Goal: Task Accomplishment & Management: Use online tool/utility

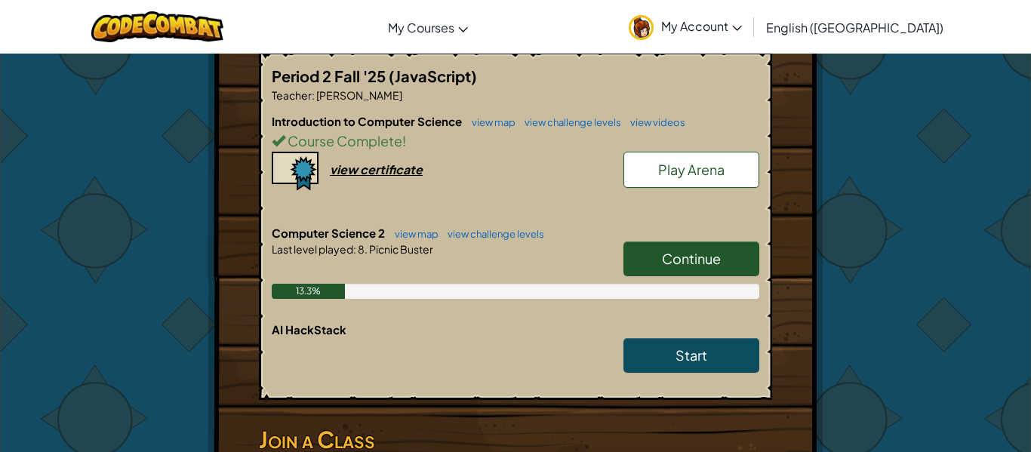
scroll to position [296, 0]
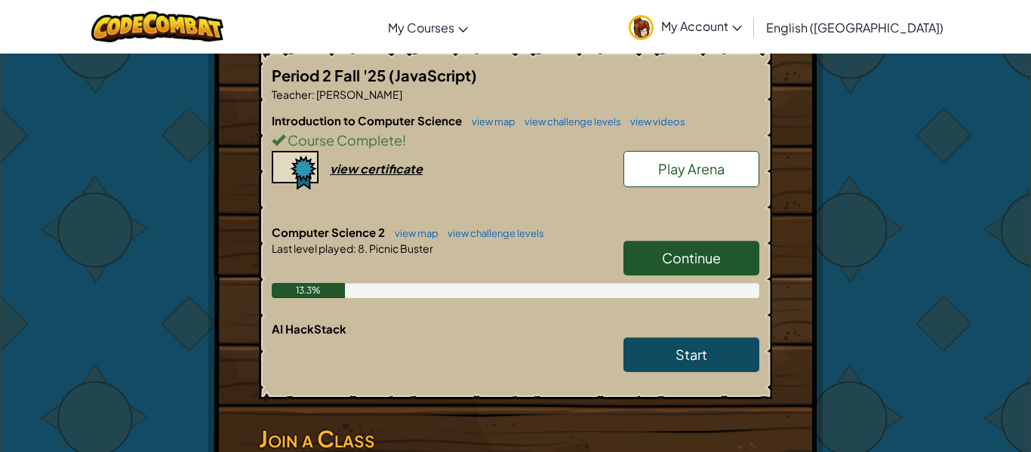
click at [722, 280] on div "Continue" at bounding box center [683, 262] width 151 height 42
click at [704, 266] on span "Continue" at bounding box center [691, 257] width 59 height 17
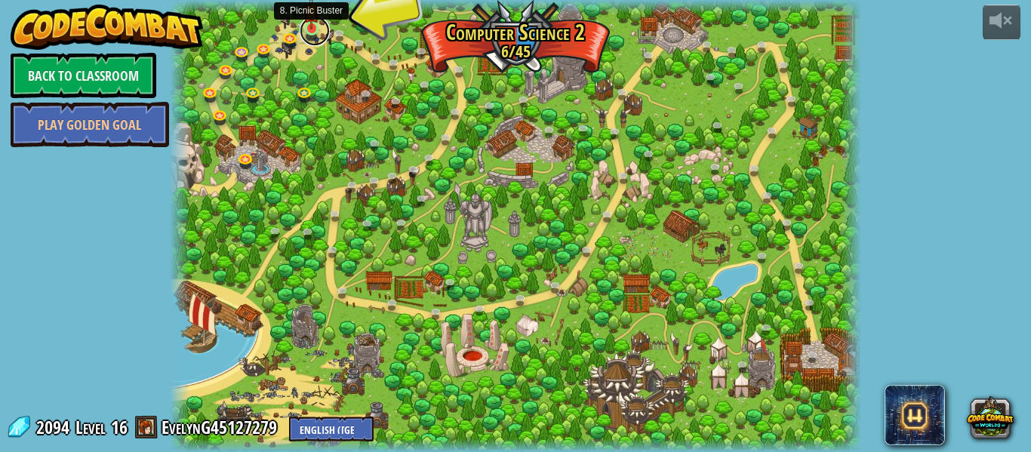
click at [307, 29] on link at bounding box center [315, 31] width 30 height 30
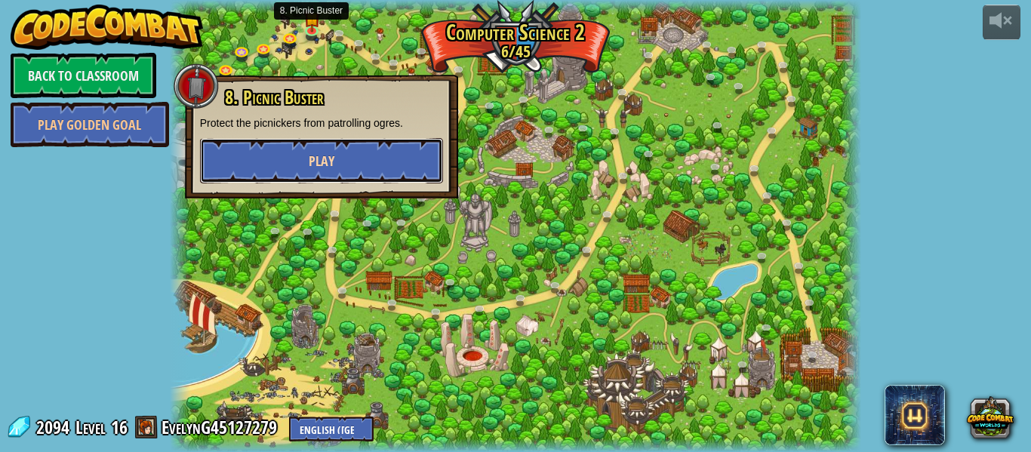
click at [319, 168] on span "Play" at bounding box center [322, 161] width 26 height 19
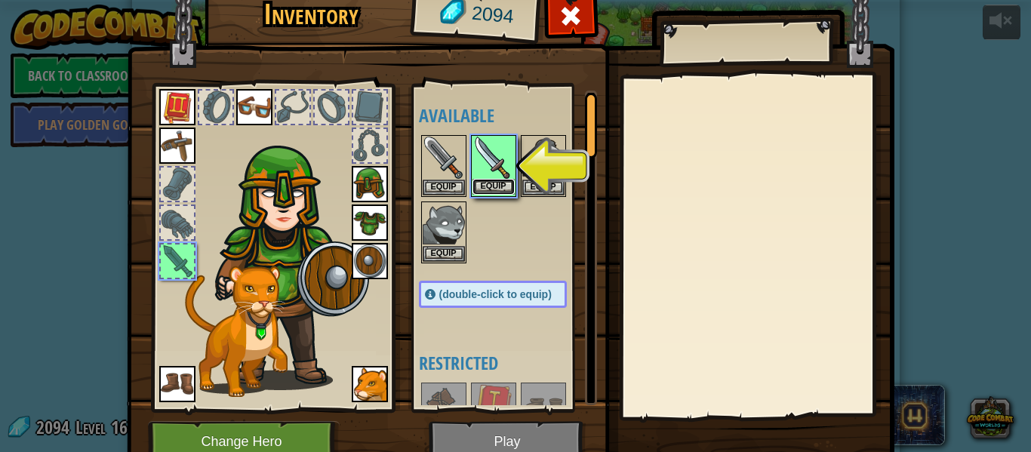
click at [496, 186] on button "Equip" at bounding box center [494, 187] width 42 height 16
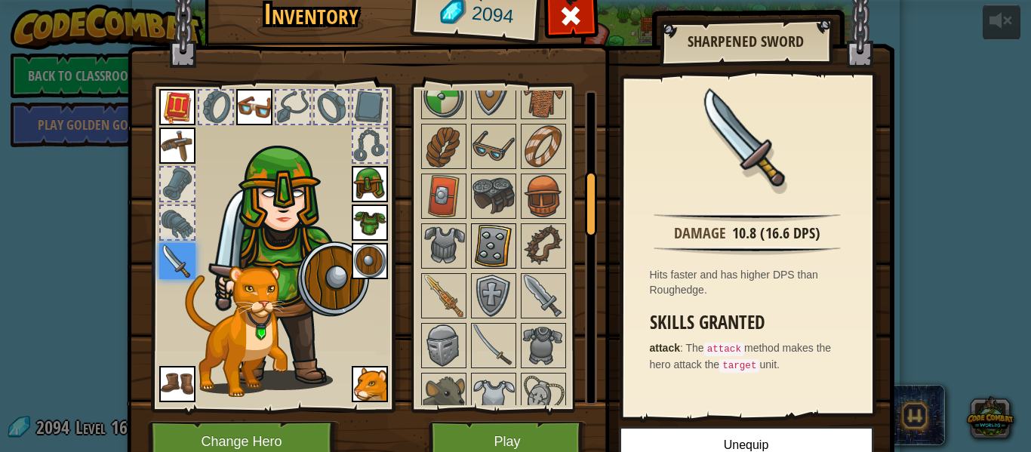
scroll to position [387, 0]
click at [528, 278] on img at bounding box center [543, 294] width 42 height 42
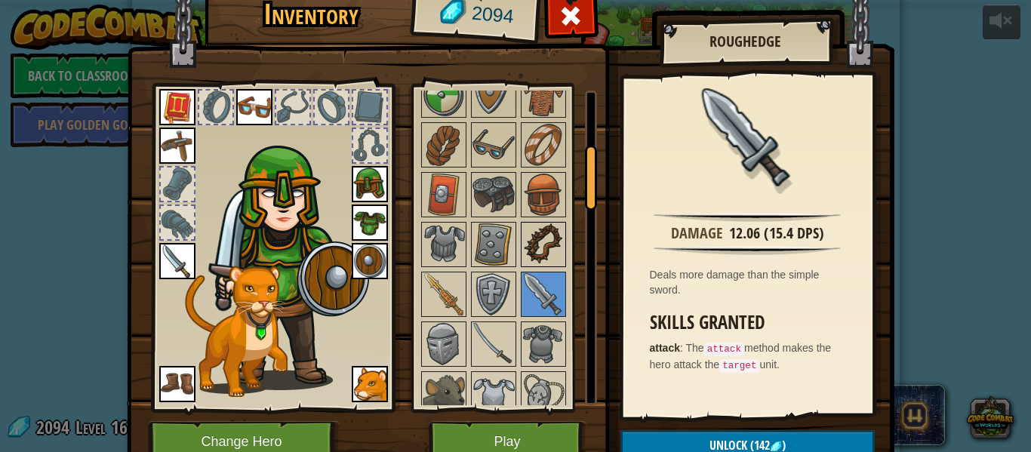
scroll to position [0, 0]
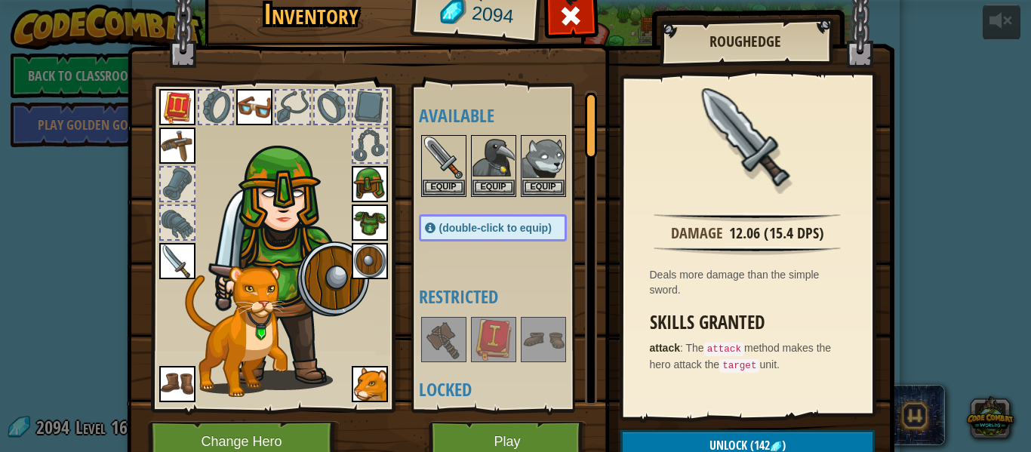
click at [178, 258] on img at bounding box center [177, 261] width 36 height 36
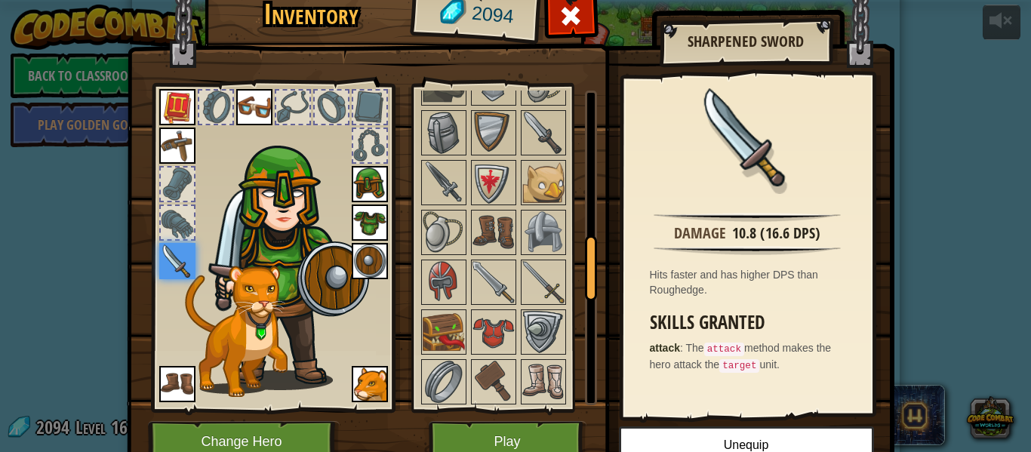
scroll to position [701, 0]
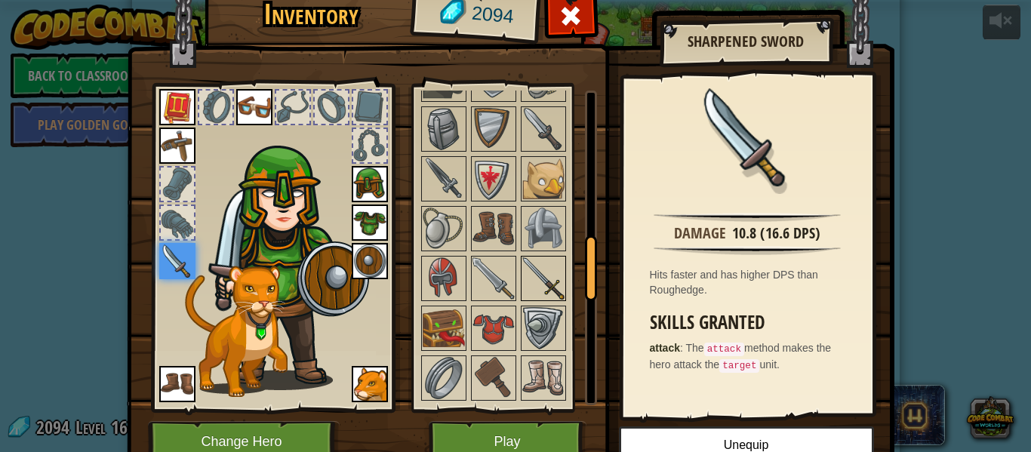
click at [553, 291] on img at bounding box center [543, 278] width 42 height 42
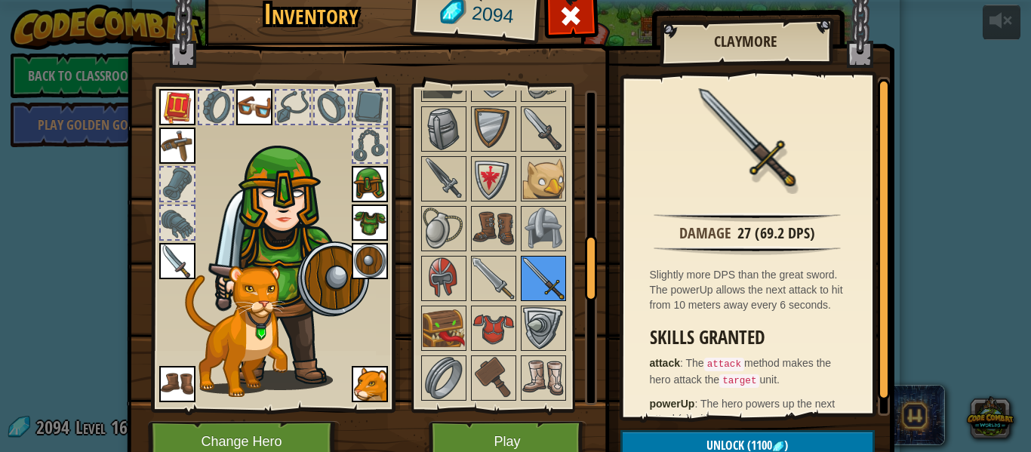
click at [553, 291] on img at bounding box center [543, 278] width 42 height 42
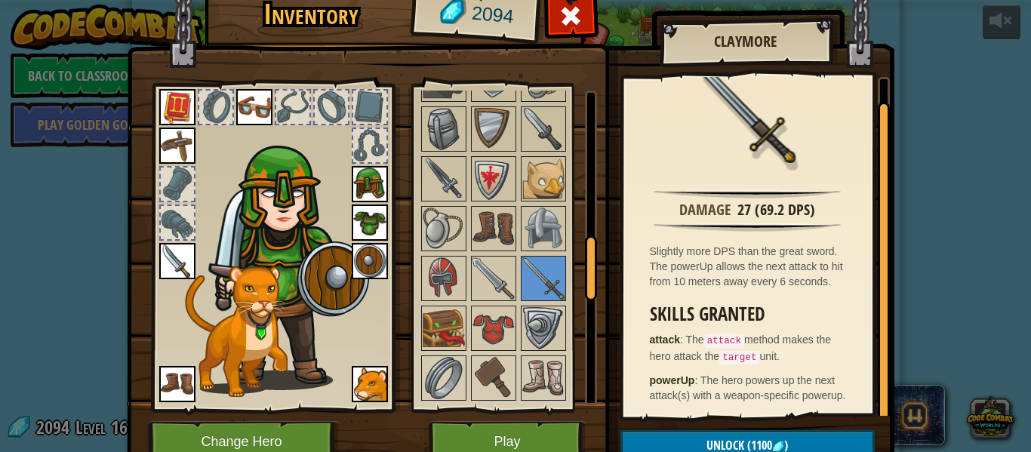
scroll to position [24, 0]
click at [443, 339] on img at bounding box center [444, 328] width 42 height 42
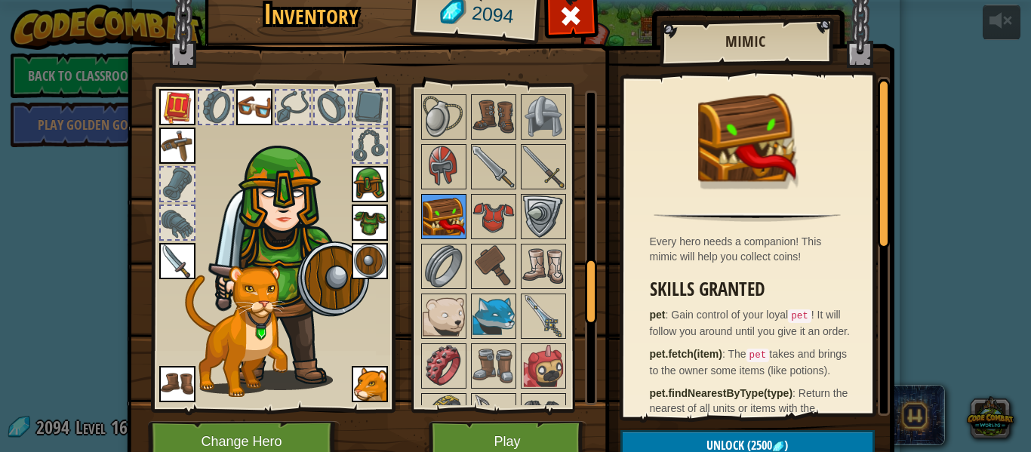
scroll to position [816, 0]
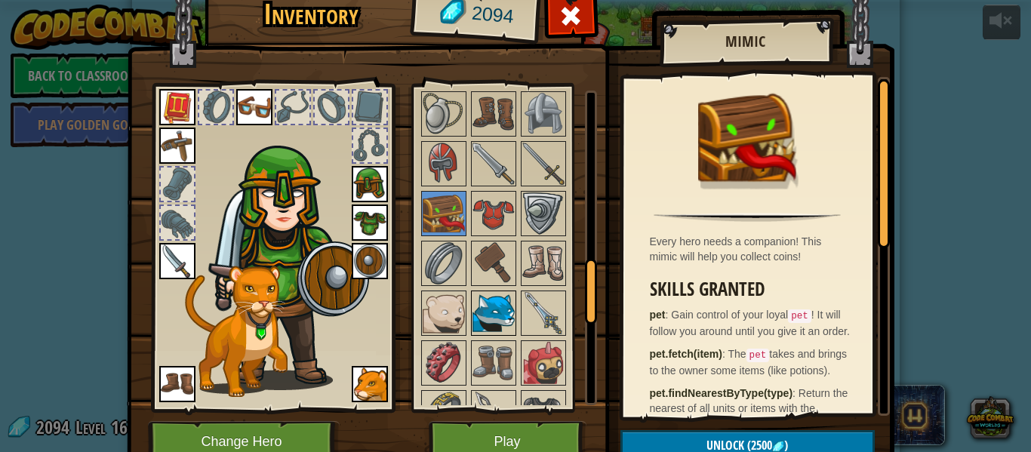
click at [477, 330] on img at bounding box center [494, 313] width 42 height 42
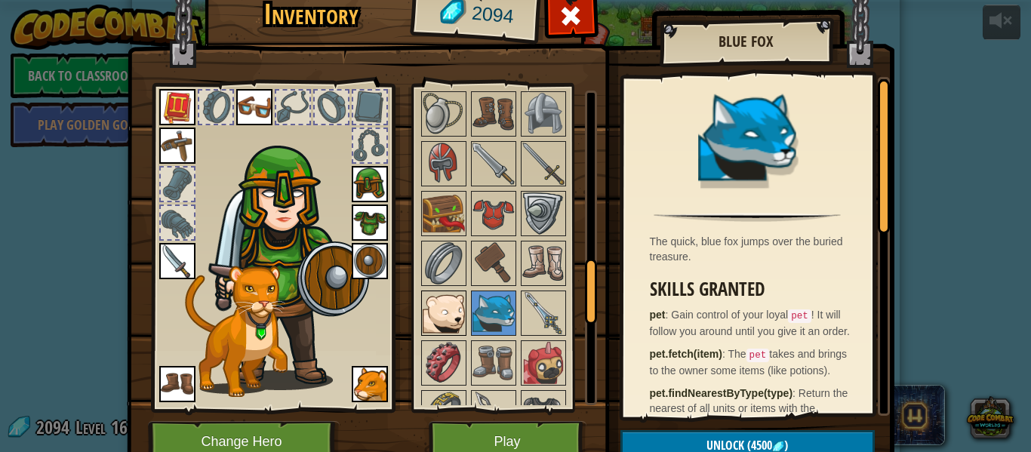
click at [446, 310] on img at bounding box center [444, 313] width 42 height 42
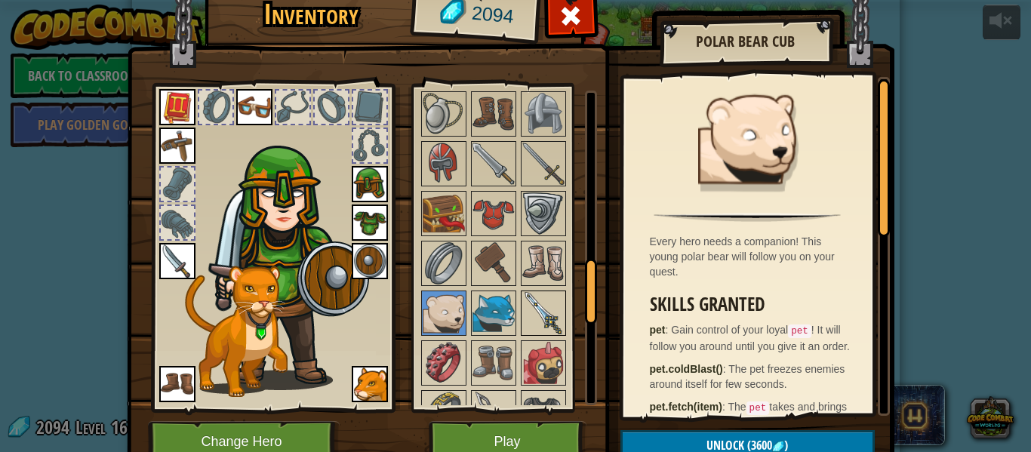
click at [521, 316] on div at bounding box center [543, 313] width 45 height 45
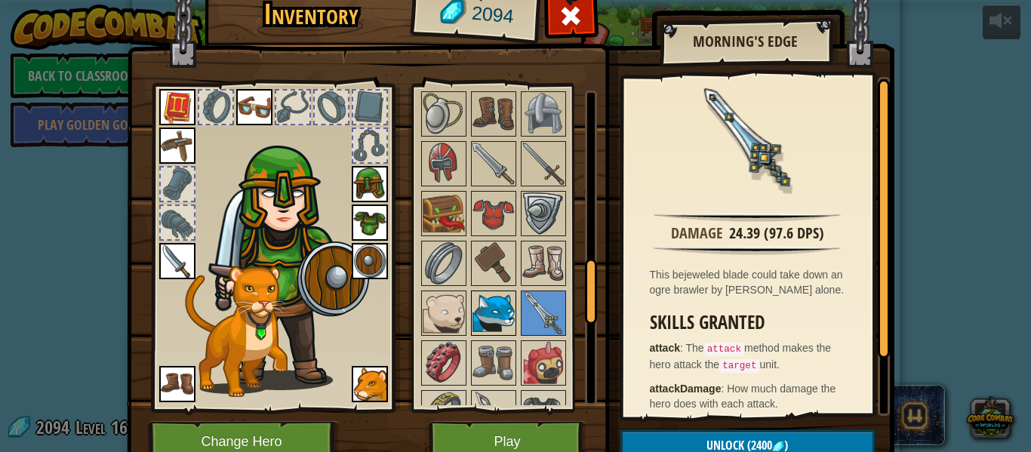
click at [504, 329] on img at bounding box center [494, 313] width 42 height 42
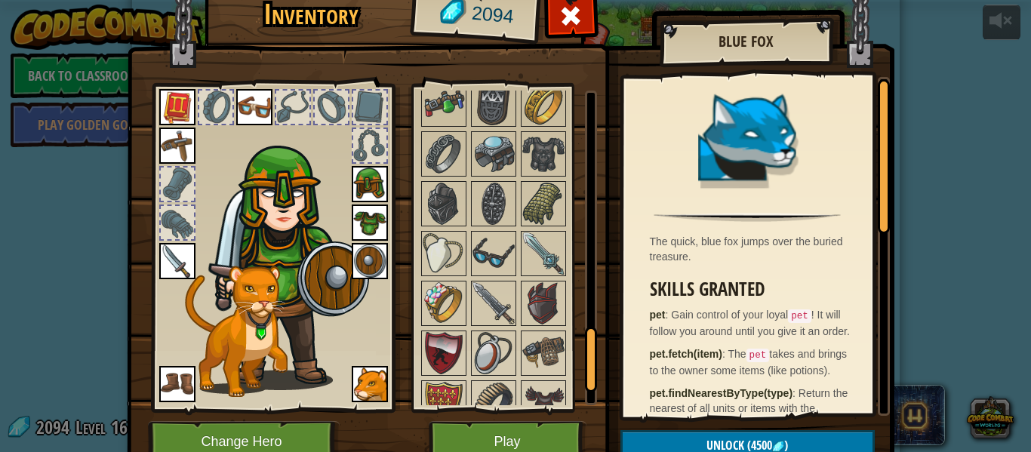
scroll to position [1247, 0]
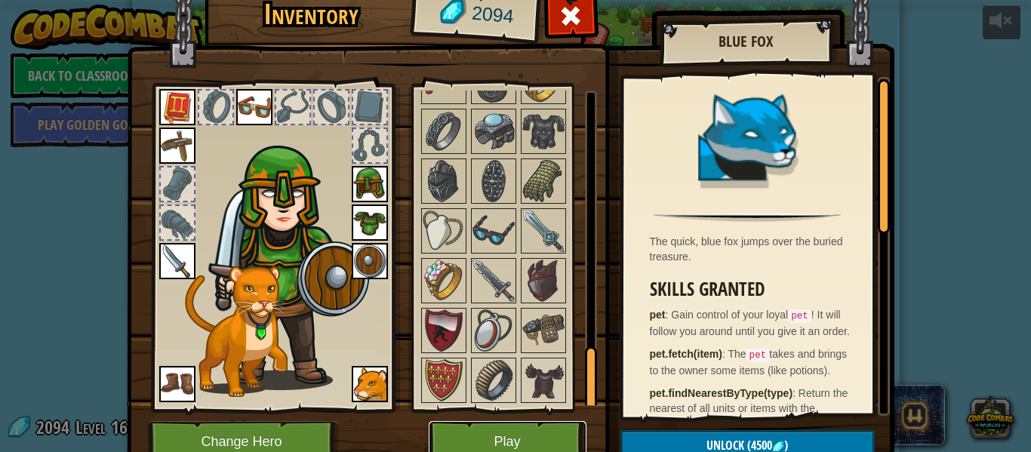
click at [549, 442] on button "Play" at bounding box center [508, 442] width 158 height 42
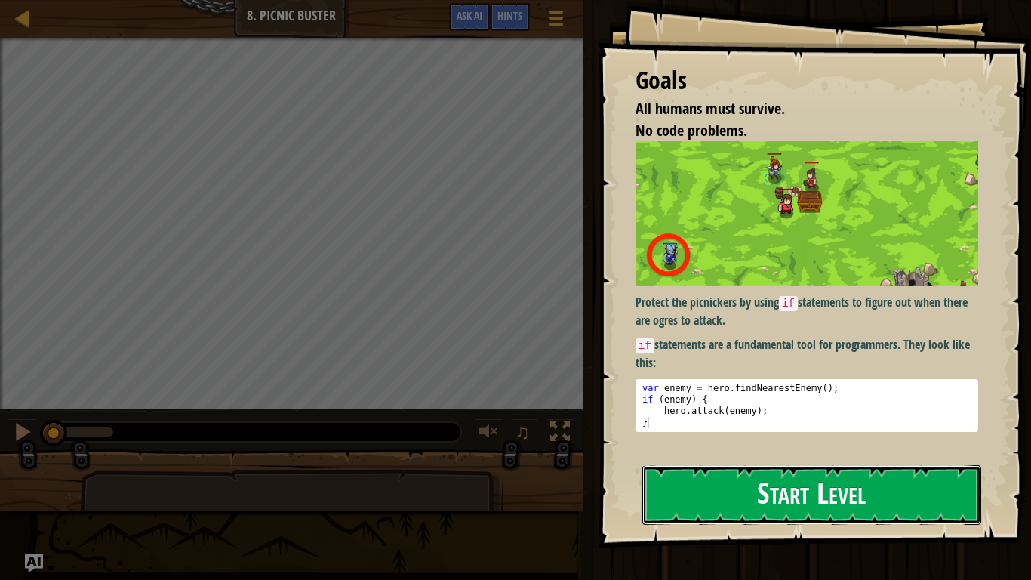
click at [707, 451] on button "Start Level" at bounding box center [811, 495] width 339 height 60
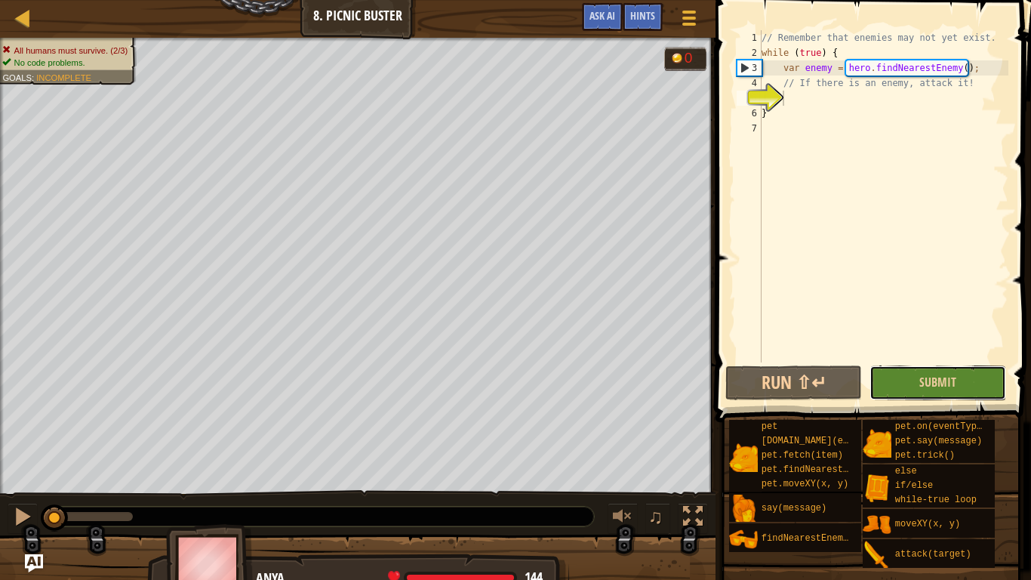
click at [918, 387] on button "Submit" at bounding box center [938, 382] width 137 height 35
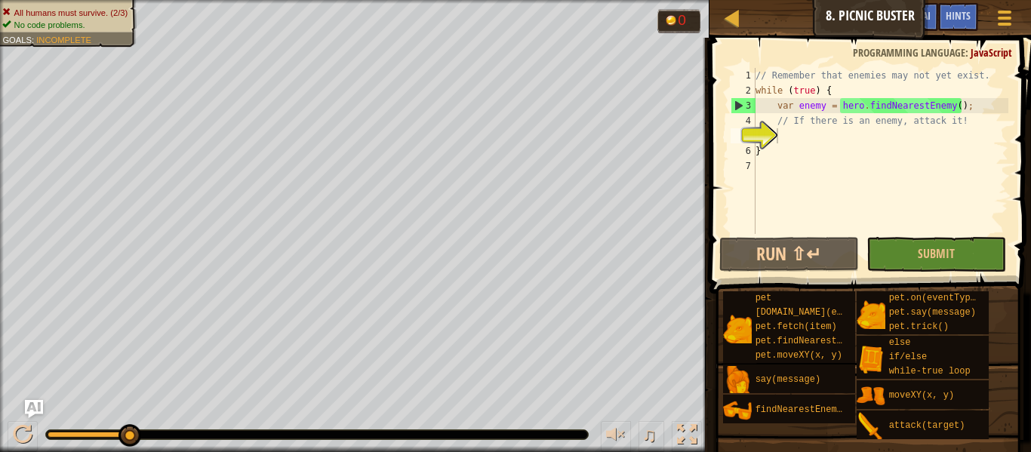
type textarea "// If there is an enemy, attack it!"
click at [975, 127] on div "// Remember that enemies may not yet exist. while ( true ) { var enemy = hero .…" at bounding box center [881, 166] width 256 height 196
drag, startPoint x: 975, startPoint y: 127, endPoint x: 707, endPoint y: 124, distance: 268.0
click at [707, 124] on div "// If there is an enemy, attack it! 1 2 3 4 5 6 7 // Remember that enemies may …" at bounding box center [868, 195] width 326 height 300
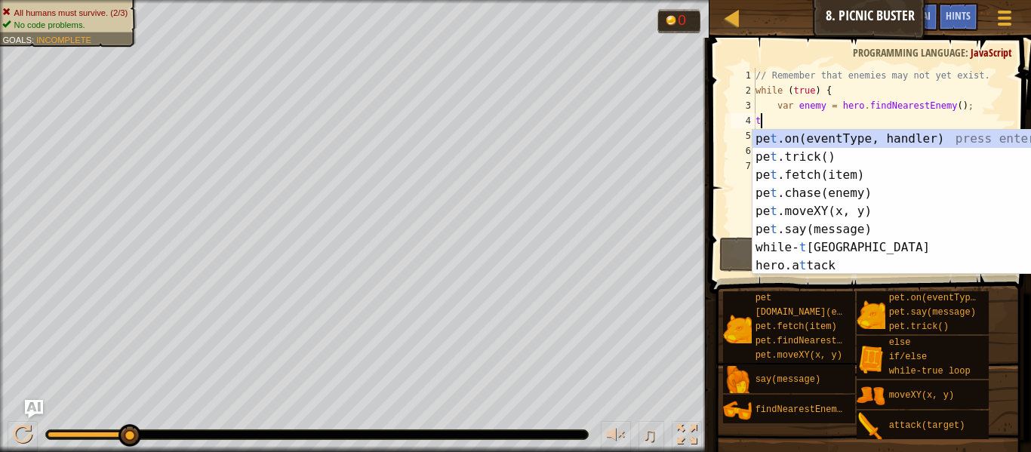
scroll to position [7, 1]
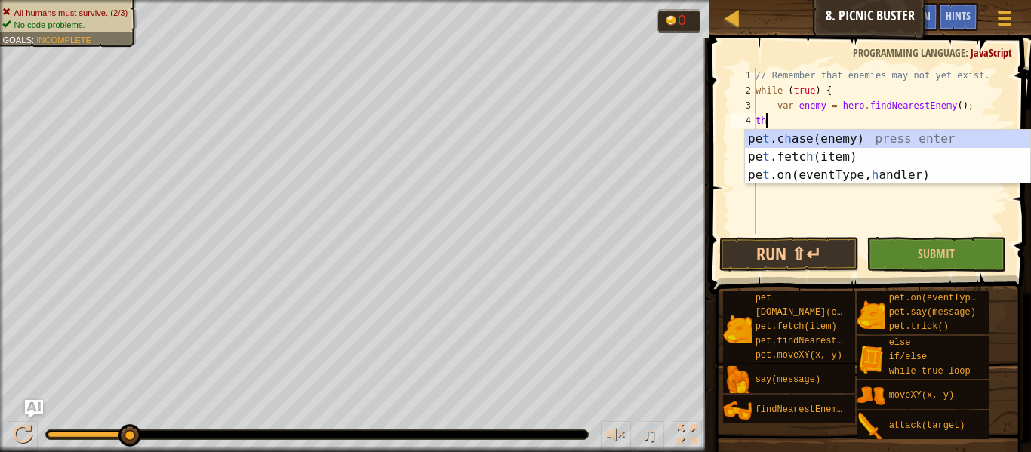
type textarea "t"
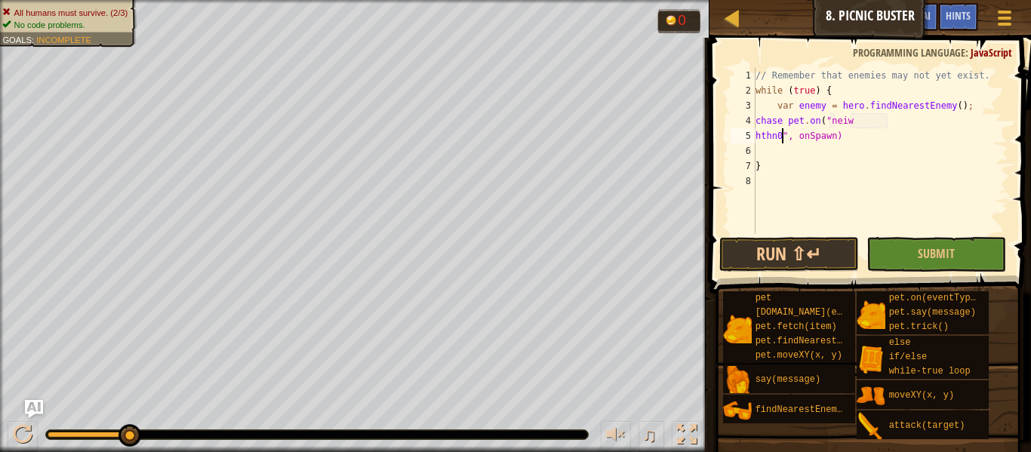
scroll to position [7, 5]
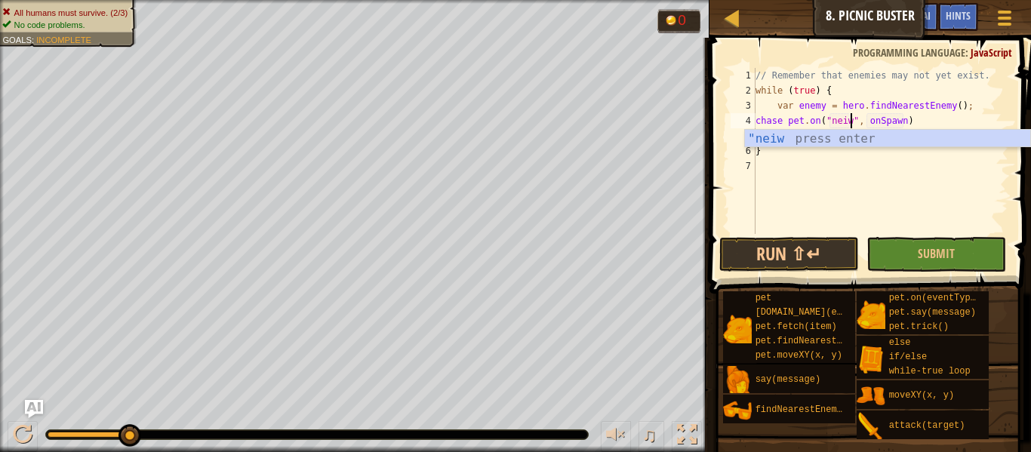
type textarea "chase pet.on("nei", onSpawn)"
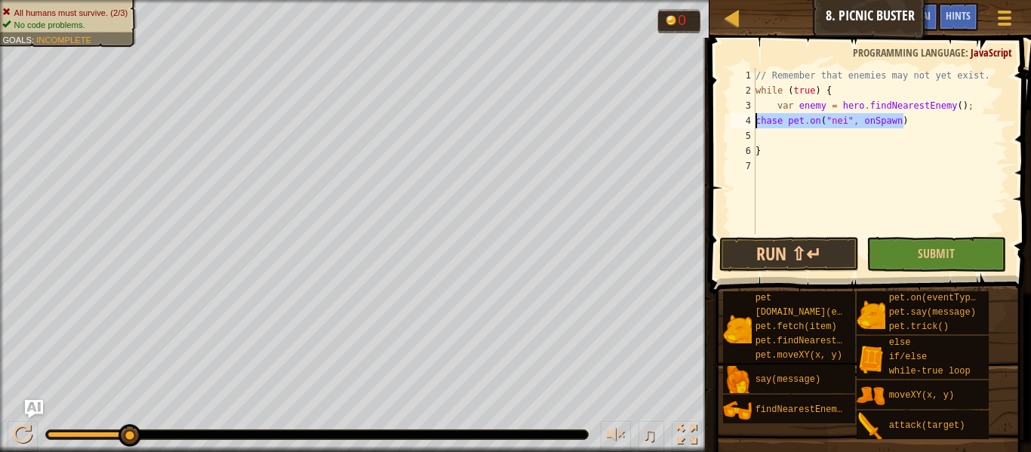
drag, startPoint x: 910, startPoint y: 116, endPoint x: 716, endPoint y: 118, distance: 193.3
click at [716, 118] on div "chase pet.on("nei", onSpawn) 1 2 3 4 5 6 7 // Remember that enemies may not yet…" at bounding box center [868, 195] width 326 height 300
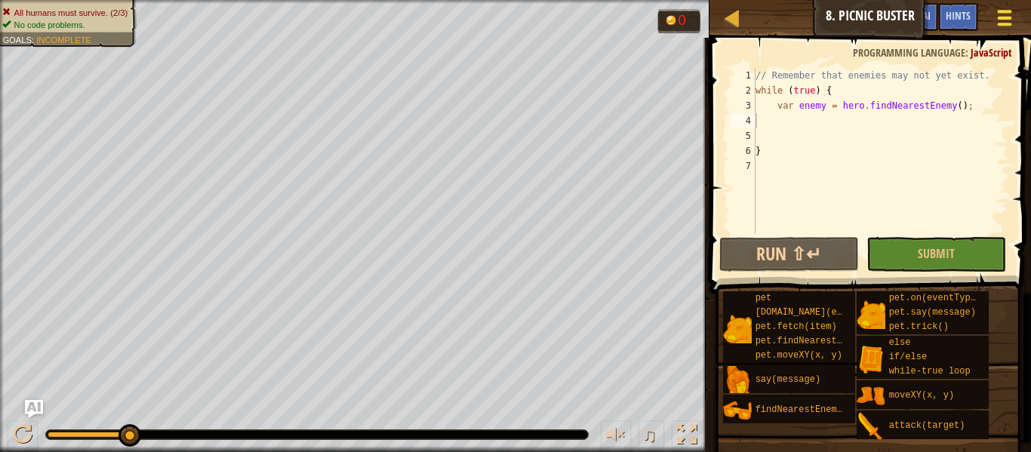
click at [1003, 21] on div at bounding box center [1004, 18] width 20 height 22
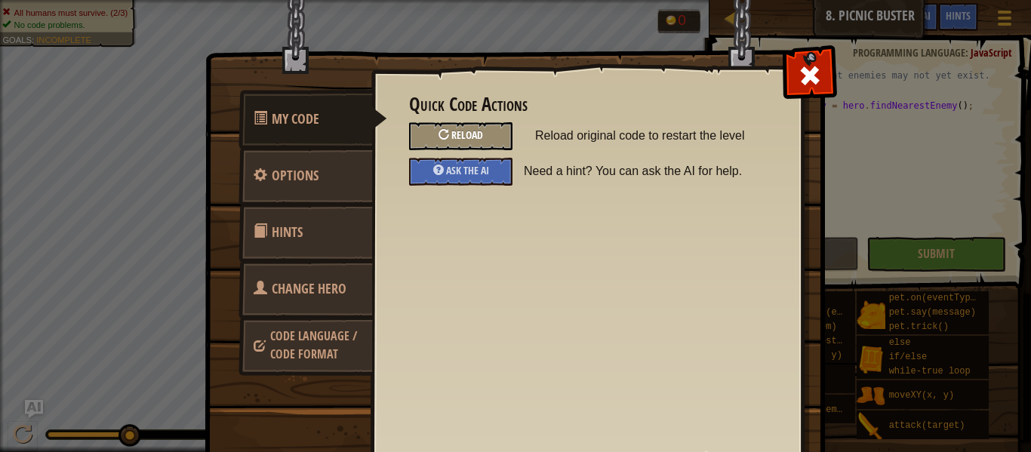
click at [491, 128] on div "Reload" at bounding box center [460, 136] width 103 height 28
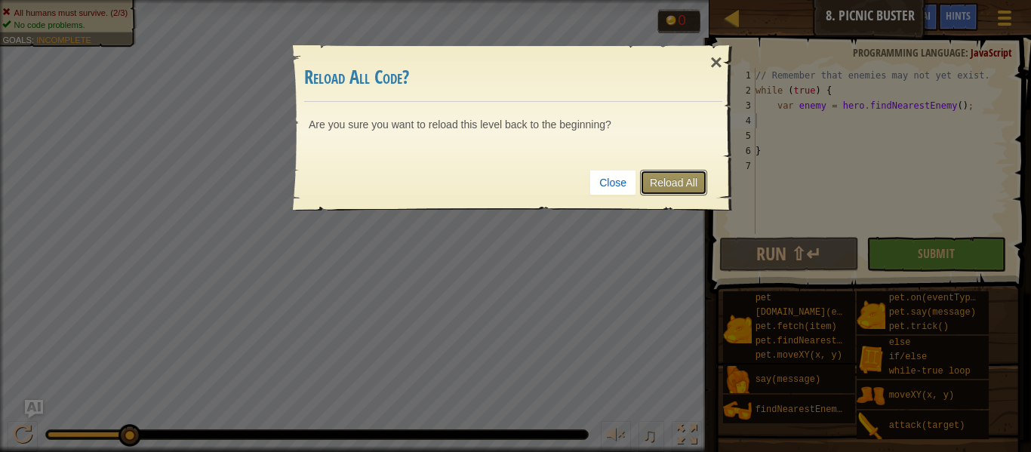
click at [655, 176] on link "Reload All" at bounding box center [673, 183] width 67 height 26
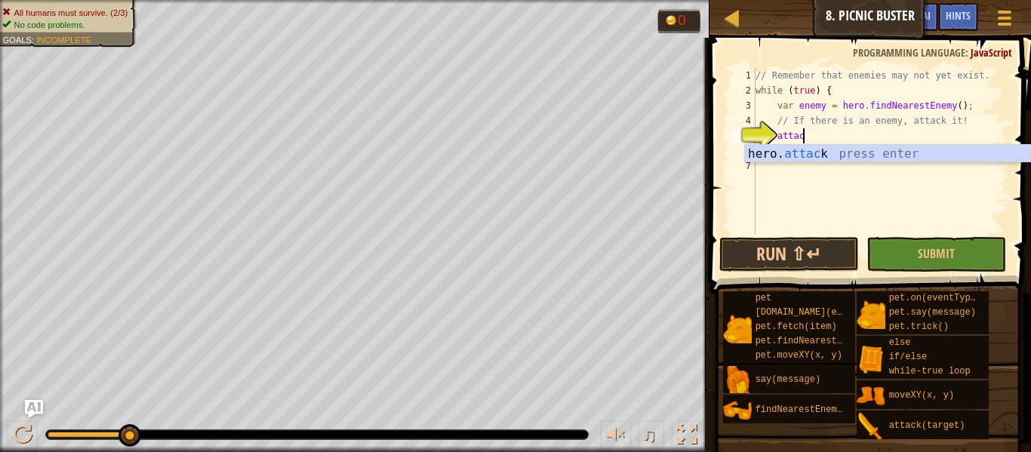
scroll to position [7, 7]
type textarea "hero.attack(enemy);"
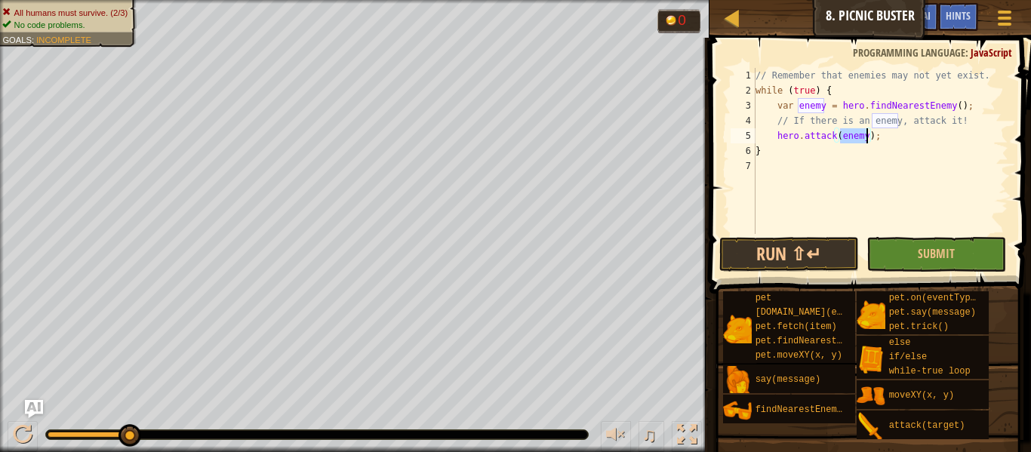
click at [812, 186] on div "// Remember that enemies may not yet exist. while ( true ) { var enemy = hero .…" at bounding box center [881, 166] width 256 height 196
click at [806, 235] on span at bounding box center [872, 144] width 334 height 300
click at [806, 245] on button "Run ⇧↵" at bounding box center [789, 254] width 140 height 35
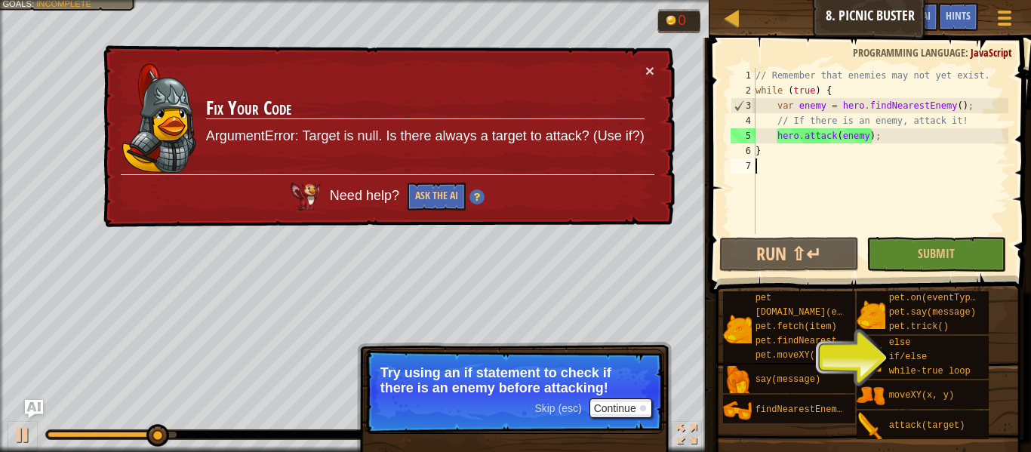
click at [642, 64] on td "Fix Your Code ArgumentError: Target is null. Is there always a target to attack…" at bounding box center [425, 119] width 440 height 112
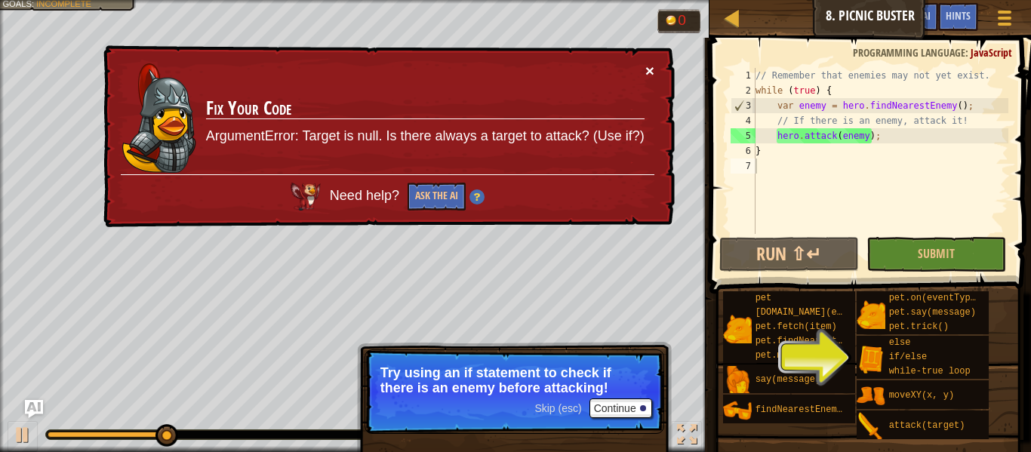
click at [647, 66] on button "×" at bounding box center [649, 71] width 9 height 16
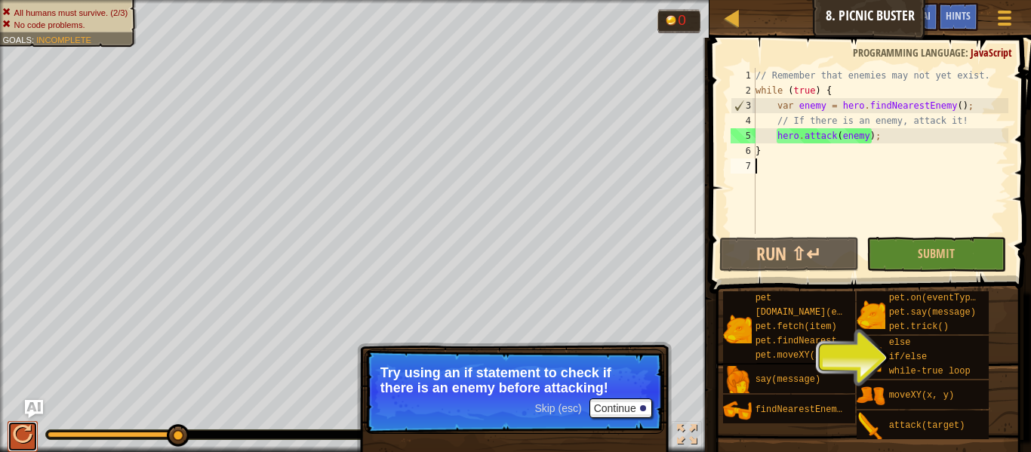
click at [11, 439] on button at bounding box center [23, 436] width 30 height 31
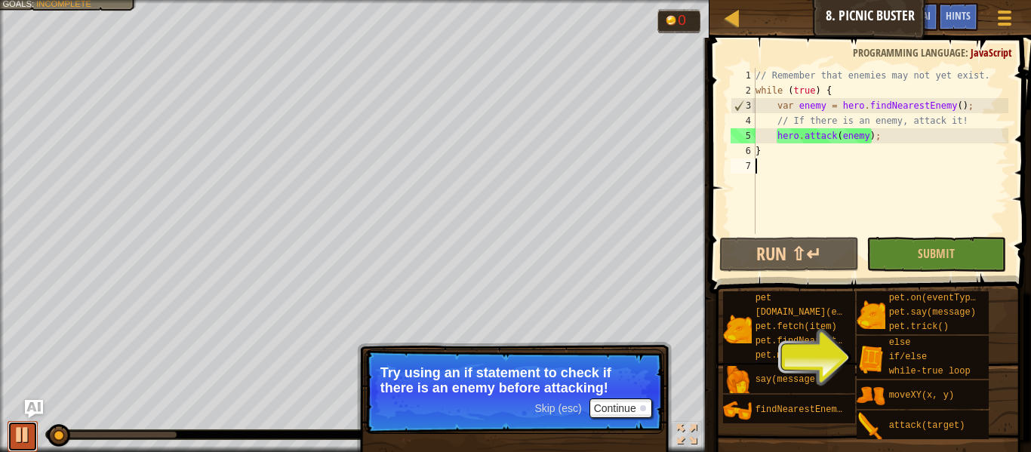
click at [11, 439] on button at bounding box center [23, 436] width 30 height 31
click at [778, 130] on div "// Remember that enemies may not yet exist. while ( true ) { var enemy = hero .…" at bounding box center [881, 166] width 256 height 196
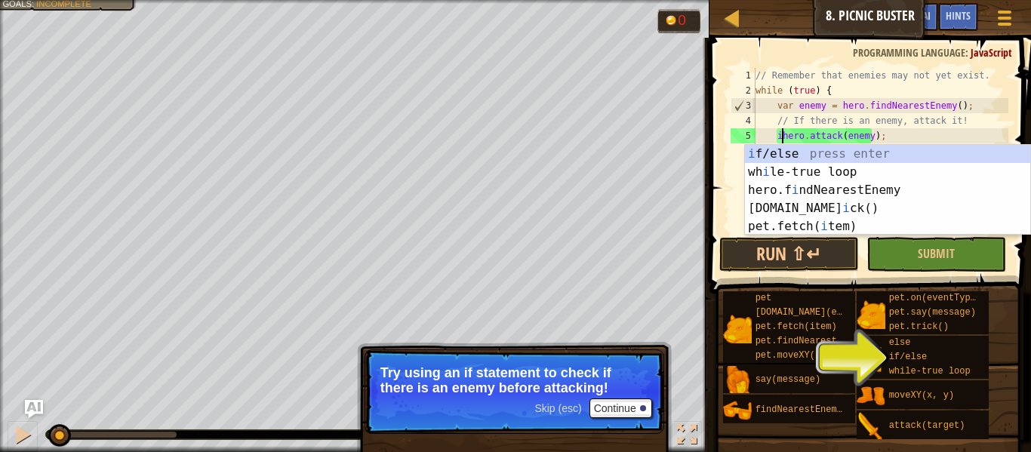
scroll to position [7, 5]
type textarea "if (enemy) {"
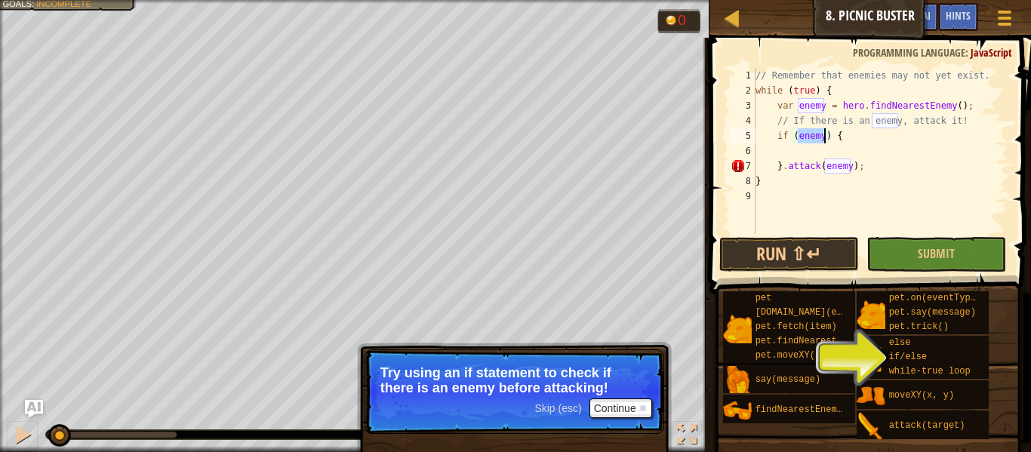
click at [787, 146] on div "// Remember that enemies may not yet exist. while ( true ) { var enemy = hero .…" at bounding box center [881, 166] width 256 height 196
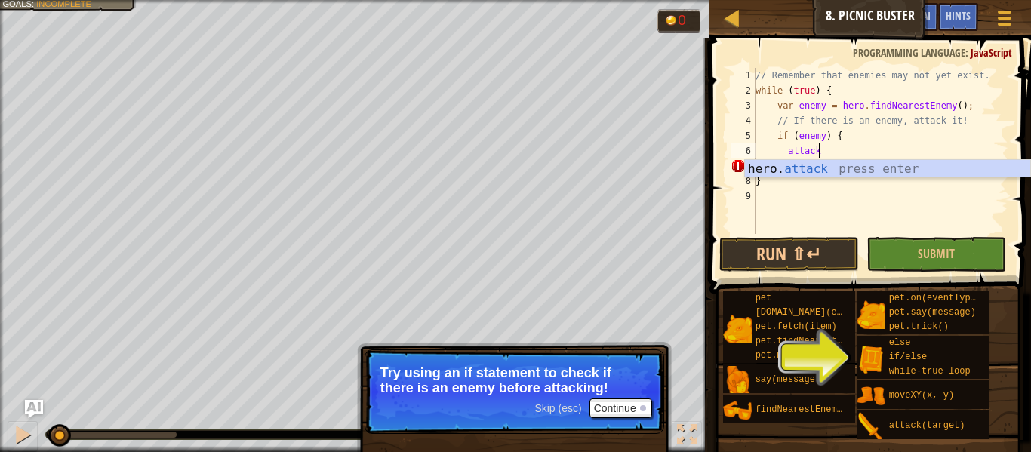
scroll to position [7, 9]
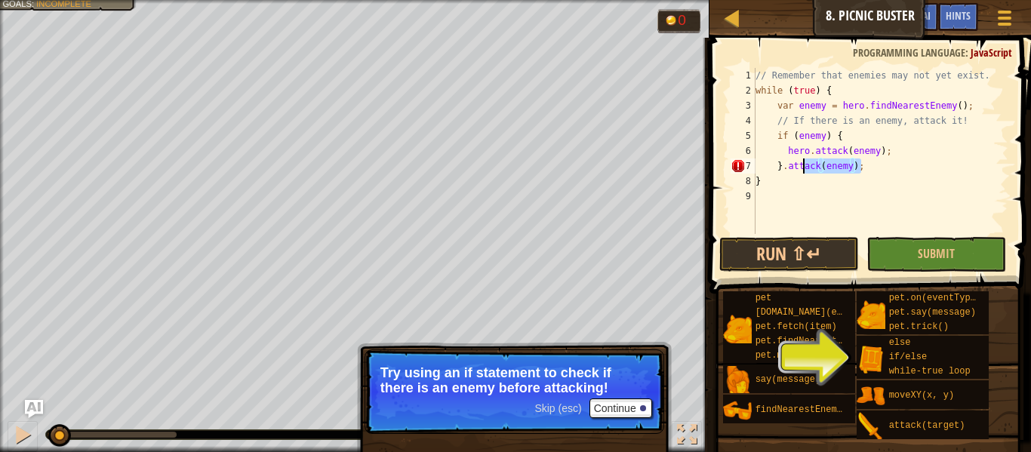
drag, startPoint x: 868, startPoint y: 165, endPoint x: 796, endPoint y: 167, distance: 72.5
click at [796, 167] on div "// Remember that enemies may not yet exist. while ( true ) { var enemy = hero .…" at bounding box center [881, 166] width 256 height 196
type textarea "}"
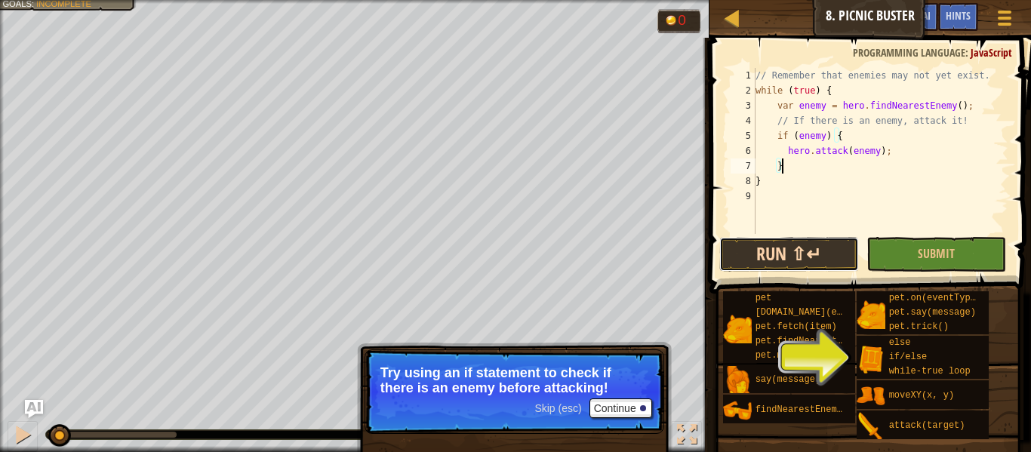
click at [784, 253] on button "Run ⇧↵" at bounding box center [789, 254] width 140 height 35
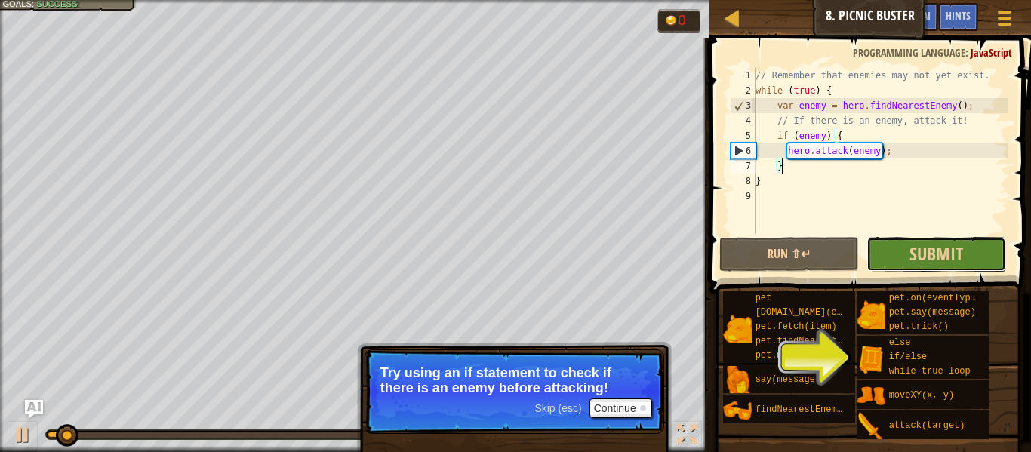
click at [904, 254] on button "Submit" at bounding box center [937, 254] width 140 height 35
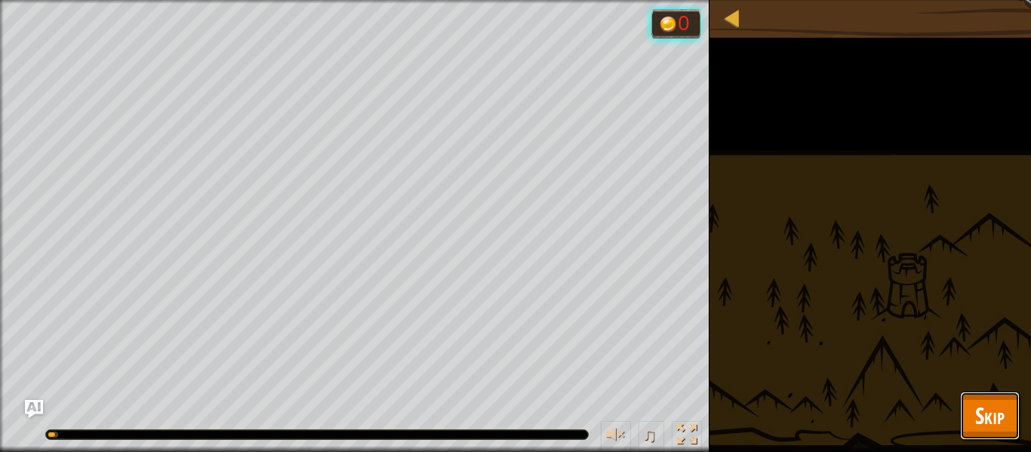
click at [989, 405] on span "Skip" at bounding box center [989, 415] width 29 height 31
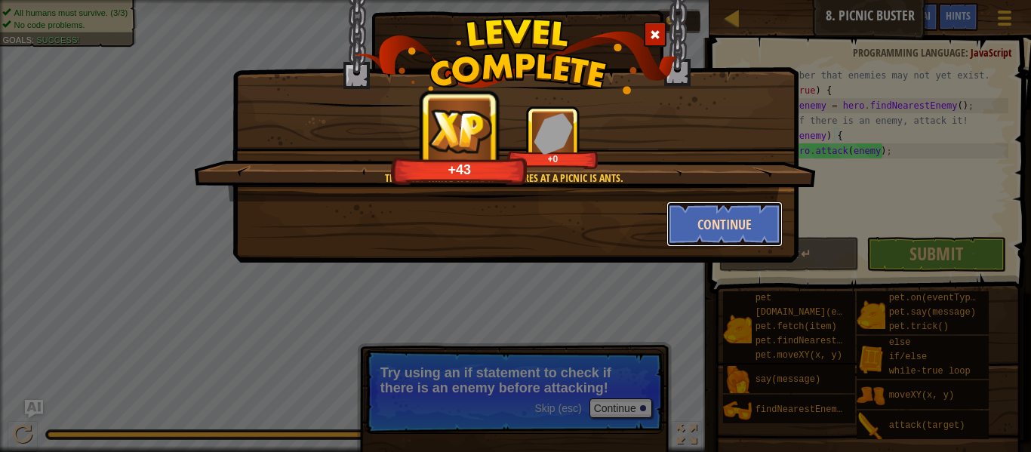
click at [740, 232] on button "Continue" at bounding box center [725, 224] width 117 height 45
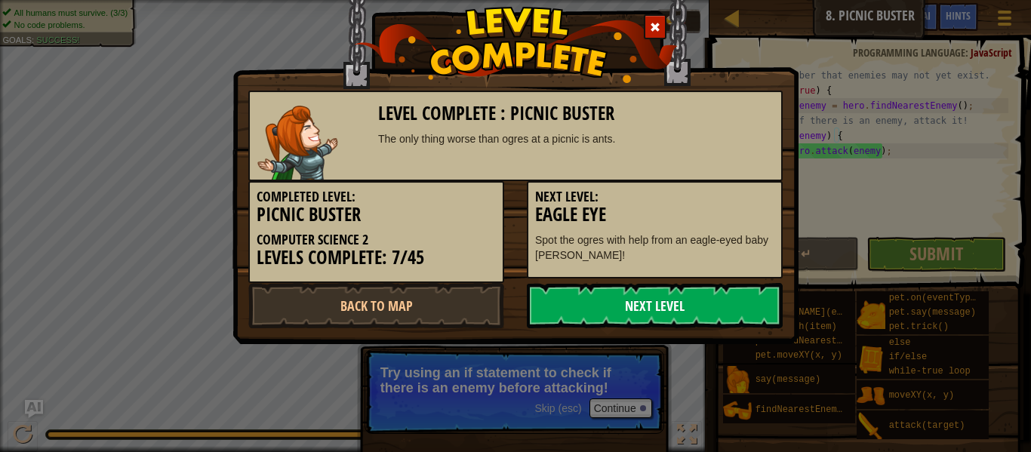
click at [725, 283] on link "Next Level" at bounding box center [655, 305] width 256 height 45
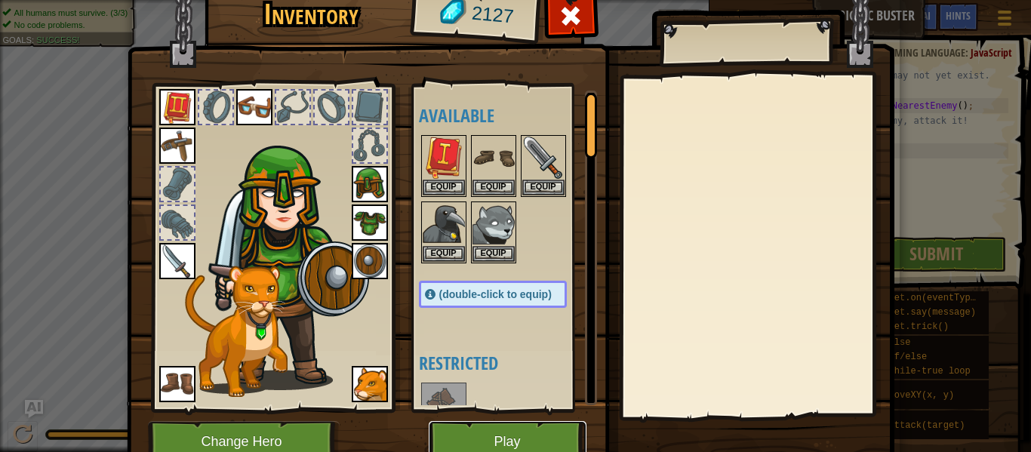
click at [491, 427] on button "Play" at bounding box center [508, 442] width 158 height 42
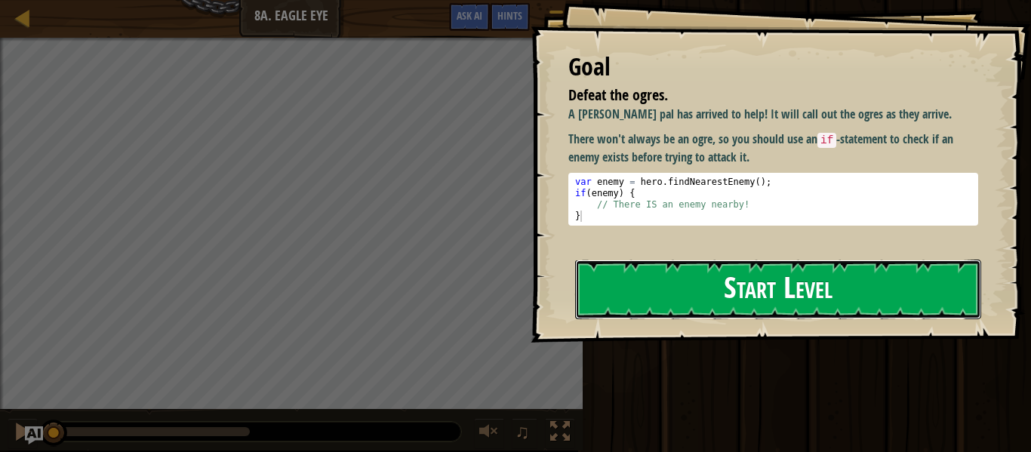
click at [773, 286] on button "Start Level" at bounding box center [778, 290] width 406 height 60
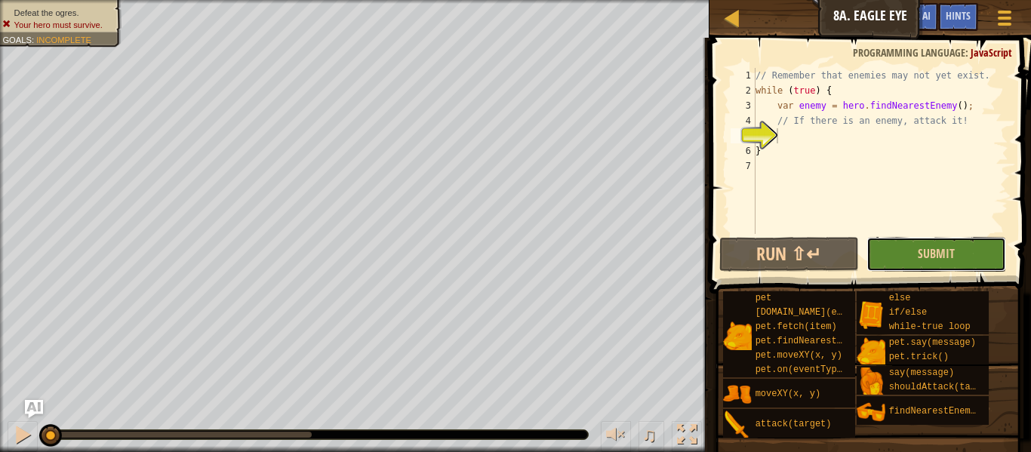
click at [924, 268] on button "Submit" at bounding box center [937, 254] width 140 height 35
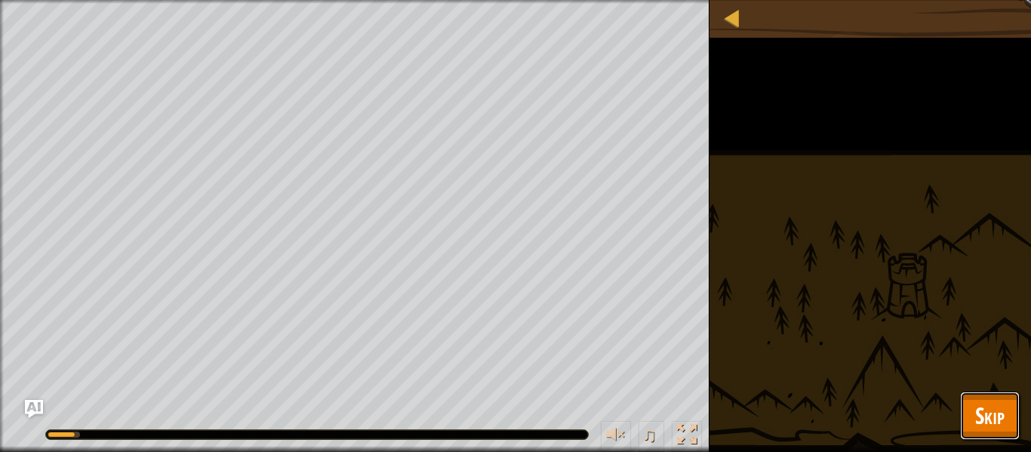
click at [1007, 405] on button "Skip" at bounding box center [990, 416] width 60 height 48
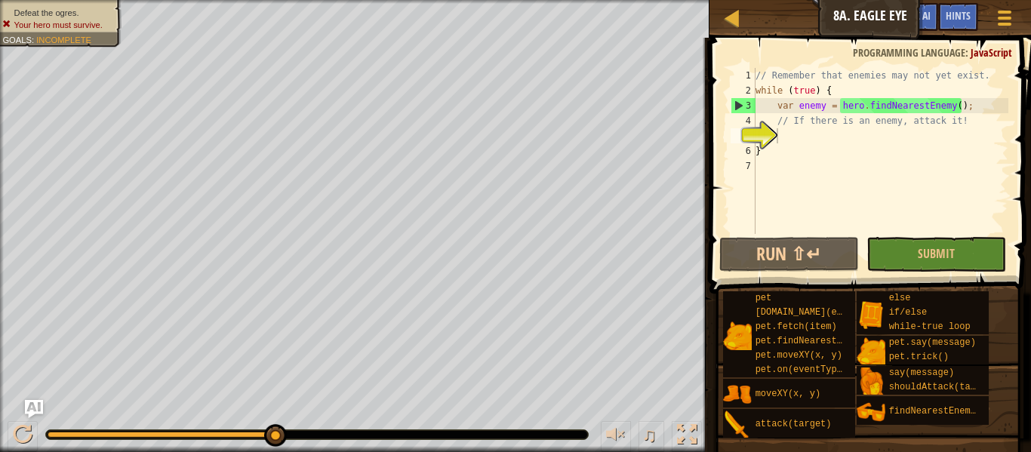
type textarea "// If there is an enemy, attack it!"
click at [840, 125] on div "// Remember that enemies may not yet exist. while ( true ) { var enemy = hero .…" at bounding box center [881, 166] width 256 height 196
click at [793, 138] on div "// Remember that enemies may not yet exist. while ( true ) { var enemy = hero .…" at bounding box center [881, 166] width 256 height 196
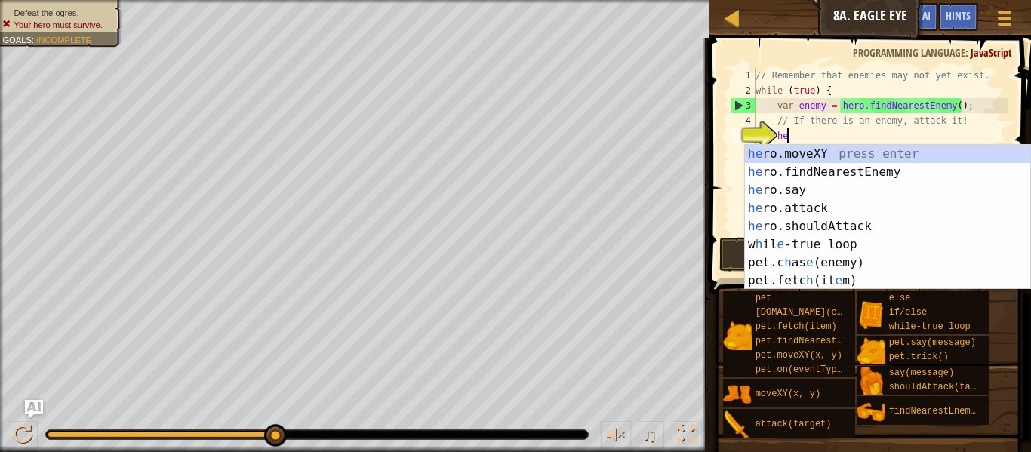
type textarea "h"
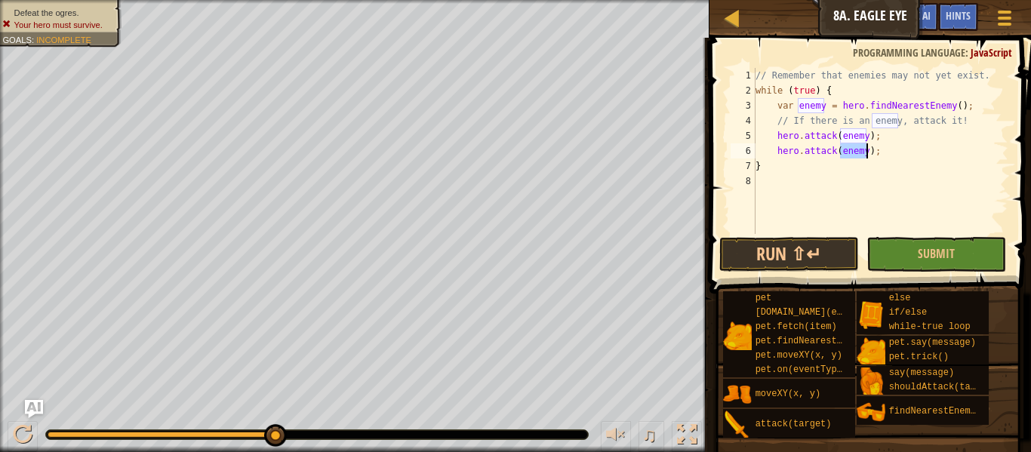
scroll to position [7, 17]
click at [811, 250] on button "Run ⇧↵" at bounding box center [789, 254] width 140 height 35
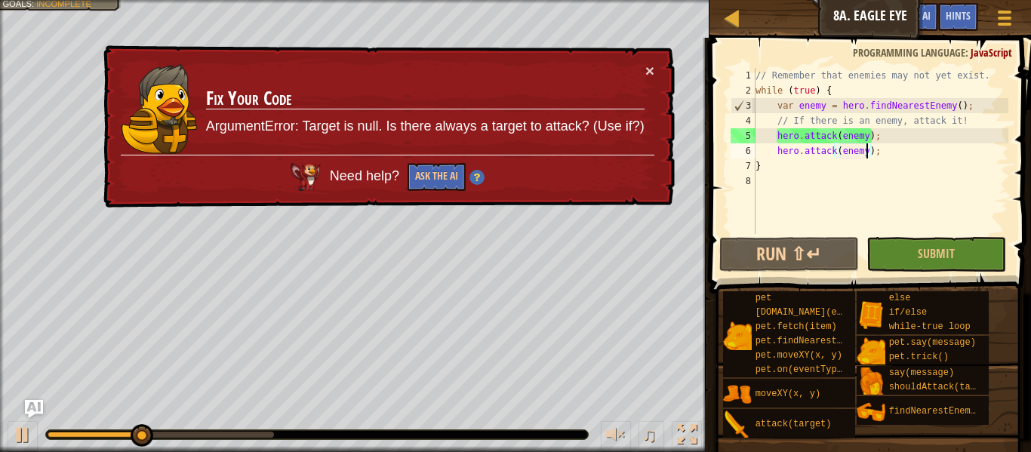
click at [889, 151] on div "// Remember that enemies may not yet exist. while ( true ) { var enemy = hero .…" at bounding box center [881, 166] width 256 height 196
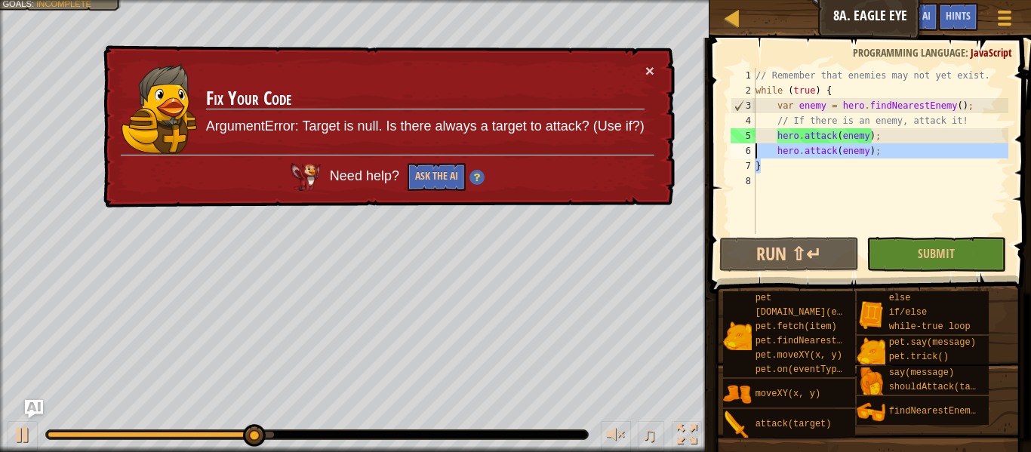
drag, startPoint x: 901, startPoint y: 159, endPoint x: 713, endPoint y: 147, distance: 187.6
click at [713, 147] on div "hero.attack(enemy); 1 2 3 4 5 6 7 8 // Remember that enemies may not yet exist.…" at bounding box center [868, 195] width 326 height 300
type textarea "hero.attack(enemy); }"
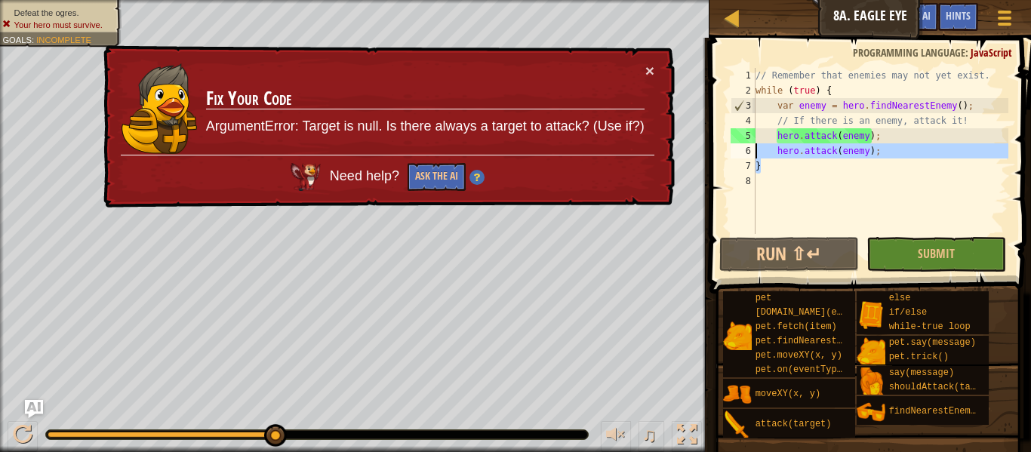
scroll to position [7, 0]
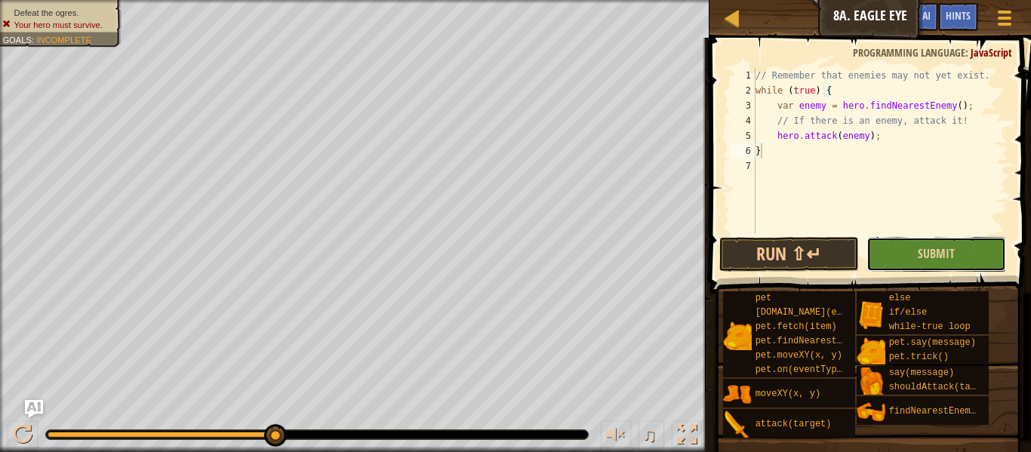
click at [910, 251] on button "Submit" at bounding box center [937, 254] width 140 height 35
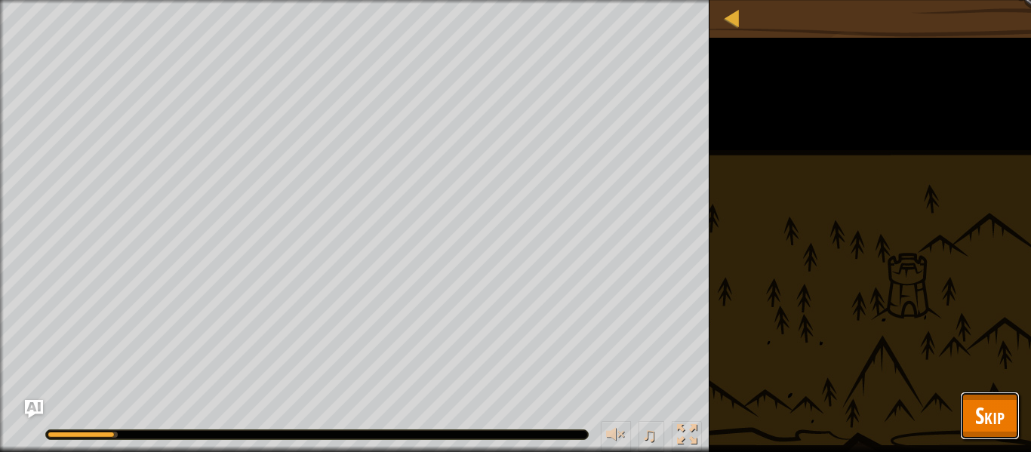
click at [996, 421] on span "Skip" at bounding box center [989, 415] width 29 height 31
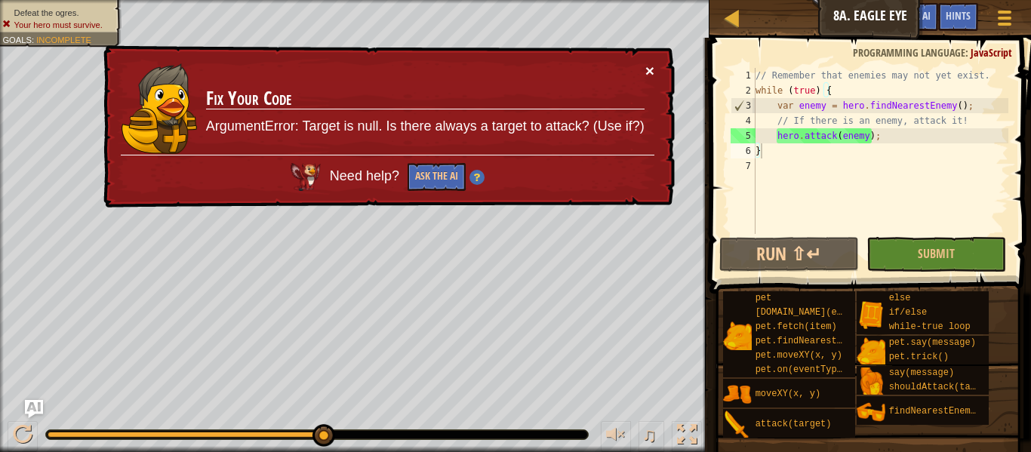
click at [646, 63] on button "×" at bounding box center [649, 71] width 9 height 16
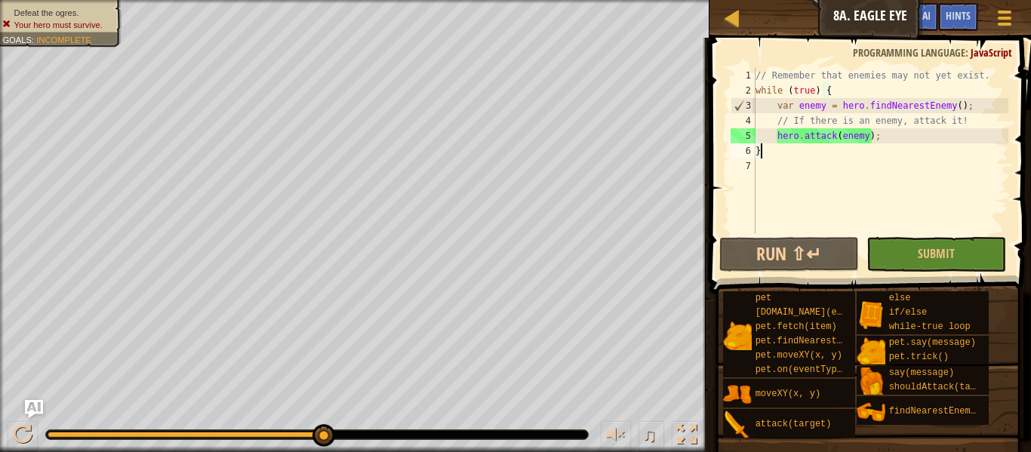
click at [903, 137] on div "// Remember that enemies may not yet exist. while ( true ) { var enemy = hero .…" at bounding box center [881, 166] width 256 height 196
click at [957, 103] on div "// Remember that enemies may not yet exist. while ( true ) { var enemy = hero .…" at bounding box center [881, 166] width 256 height 196
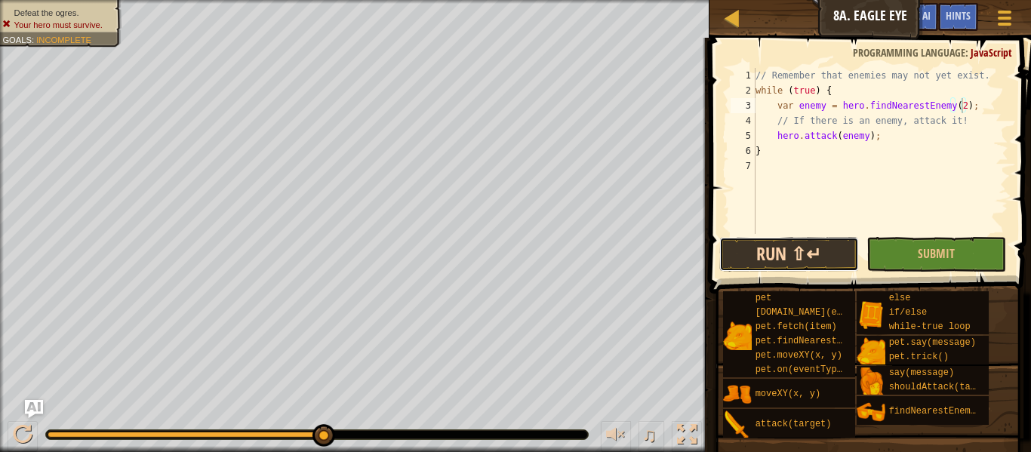
click at [824, 252] on button "Run ⇧↵" at bounding box center [789, 254] width 140 height 35
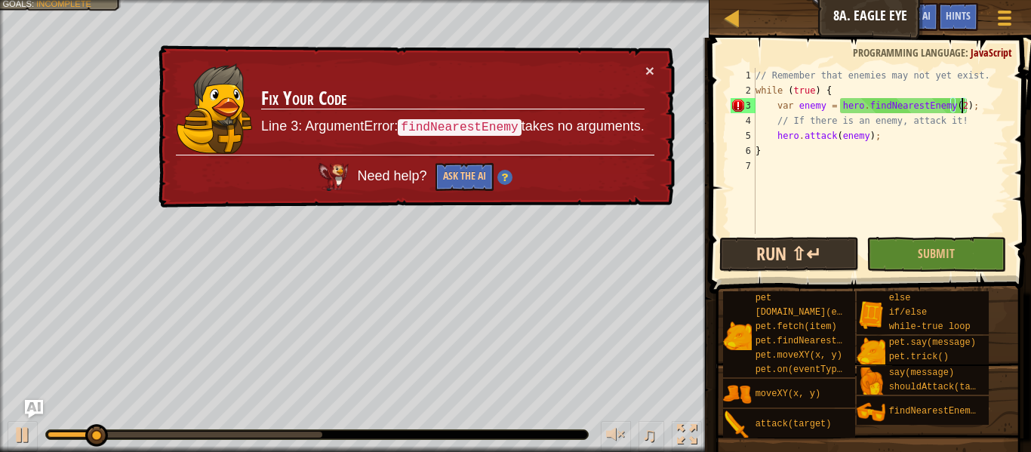
type textarea "var enemy = hero.findNearestEnemy();"
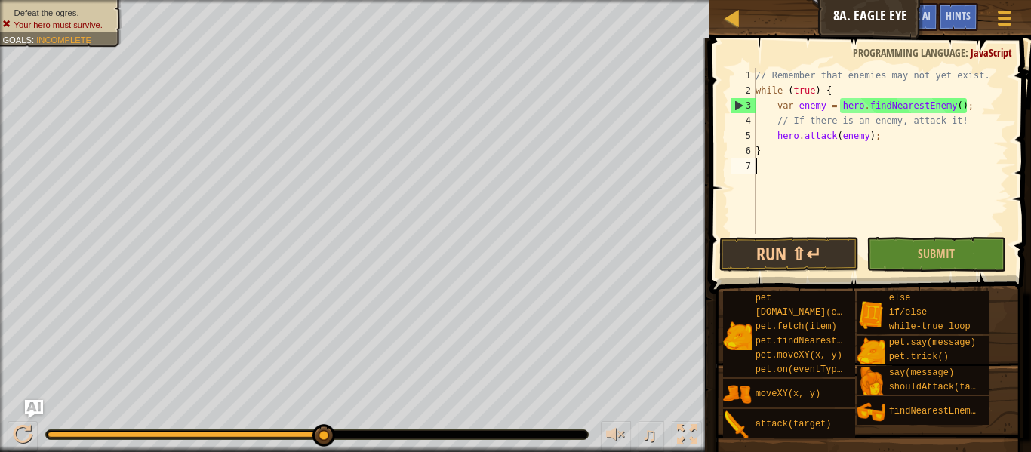
click at [821, 189] on div "// Remember that enemies may not yet exist. while ( true ) { var enemy = hero .…" at bounding box center [881, 166] width 256 height 196
click at [866, 137] on div "// Remember that enemies may not yet exist. while ( true ) { var enemy = hero .…" at bounding box center [881, 166] width 256 height 196
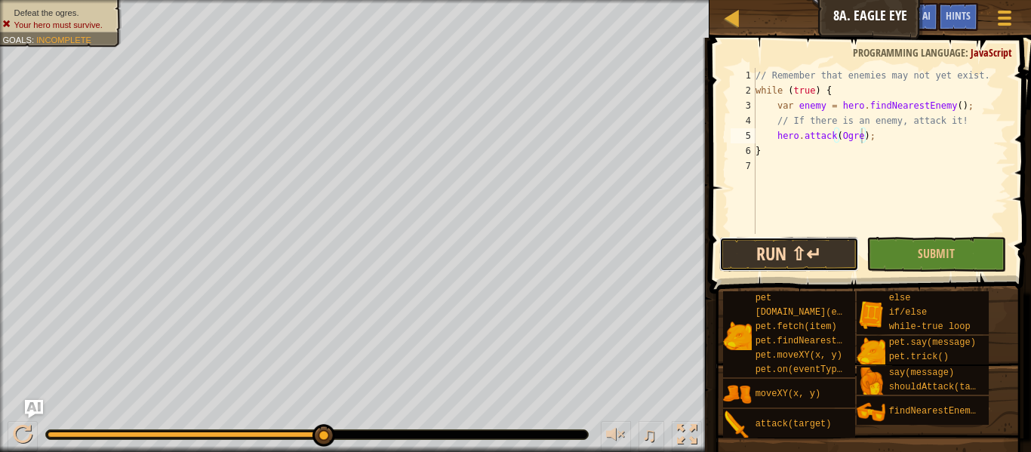
click at [799, 260] on button "Run ⇧↵" at bounding box center [789, 254] width 140 height 35
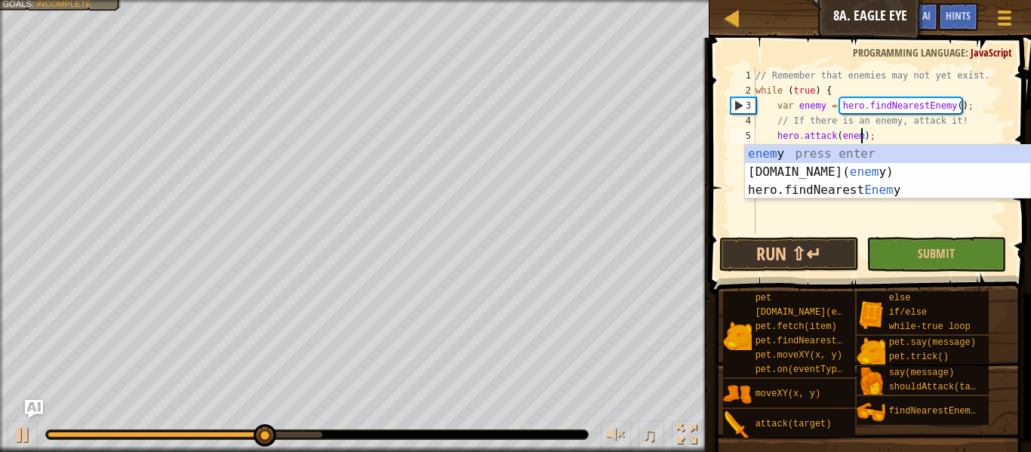
scroll to position [7, 16]
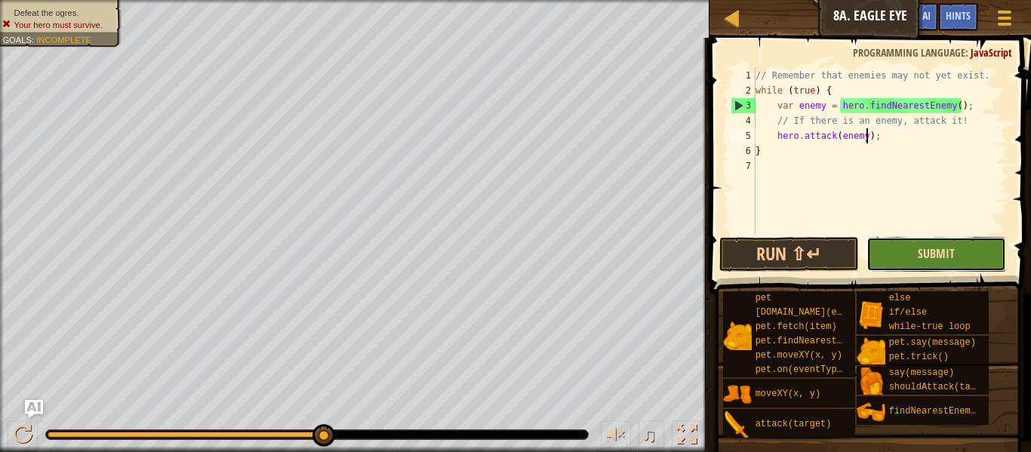
click at [952, 258] on span "Submit" at bounding box center [936, 253] width 37 height 17
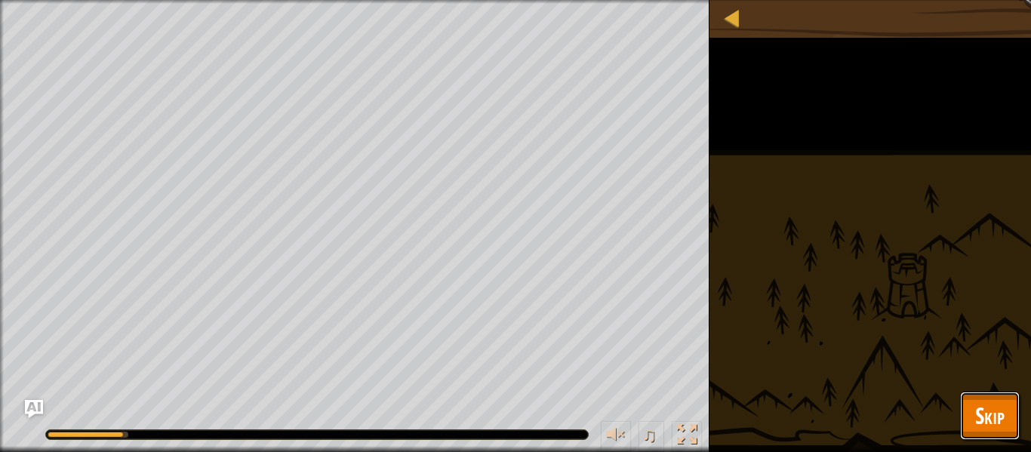
click at [1009, 420] on button "Skip" at bounding box center [990, 416] width 60 height 48
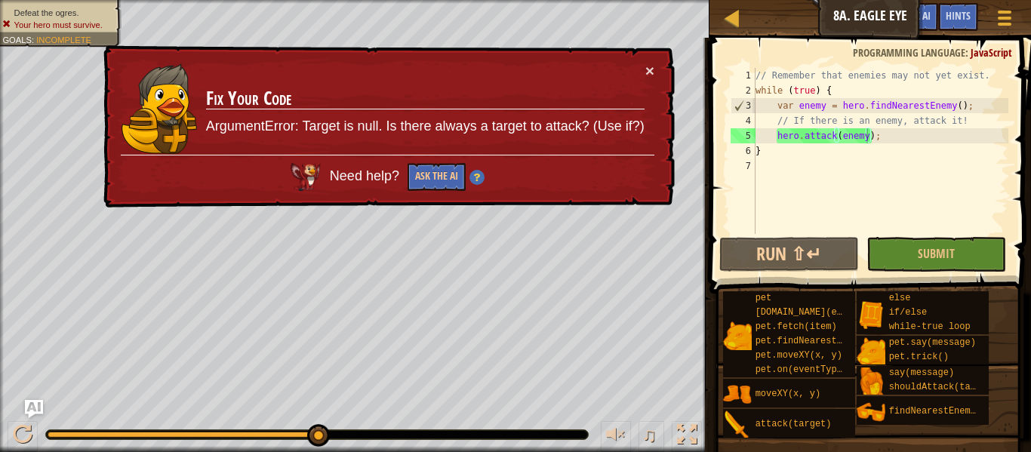
click at [1016, 436] on div "pet [DOMAIN_NAME](enemy) pet.fetch(item) pet.findNearestByType(type) pet.moveXY…" at bounding box center [871, 365] width 298 height 148
click at [653, 65] on button "×" at bounding box center [649, 71] width 9 height 16
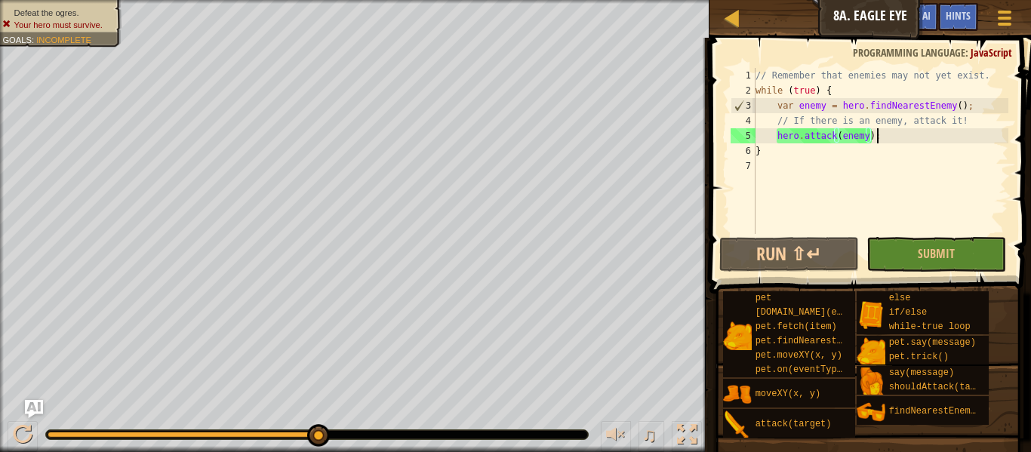
click at [969, 134] on div "// Remember that enemies may not yet exist. while ( true ) { var enemy = hero .…" at bounding box center [881, 166] width 256 height 196
click at [972, 128] on div "// Remember that enemies may not yet exist. while ( true ) { var enemy = hero .…" at bounding box center [881, 166] width 256 height 196
click at [970, 125] on div "// Remember that enemies may not yet exist. while ( true ) { var enemy = hero .…" at bounding box center [881, 166] width 256 height 196
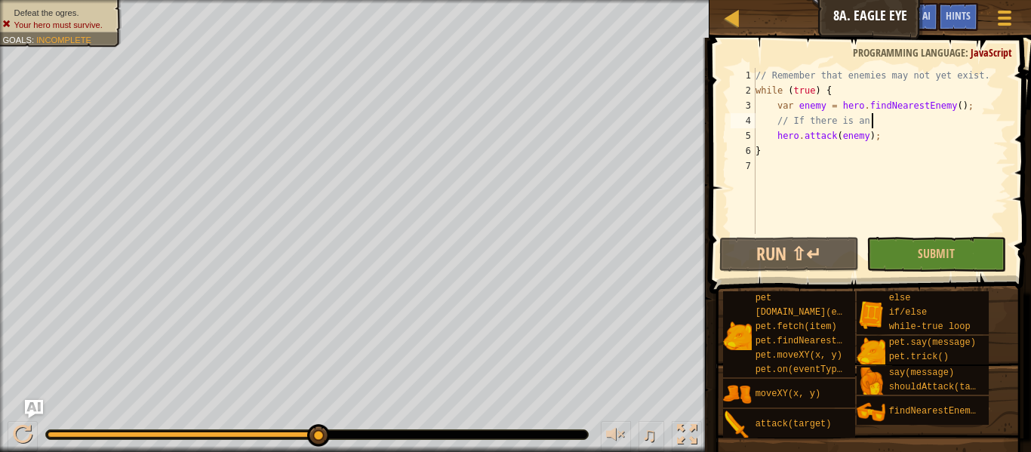
scroll to position [7, 15]
type textarea "/"
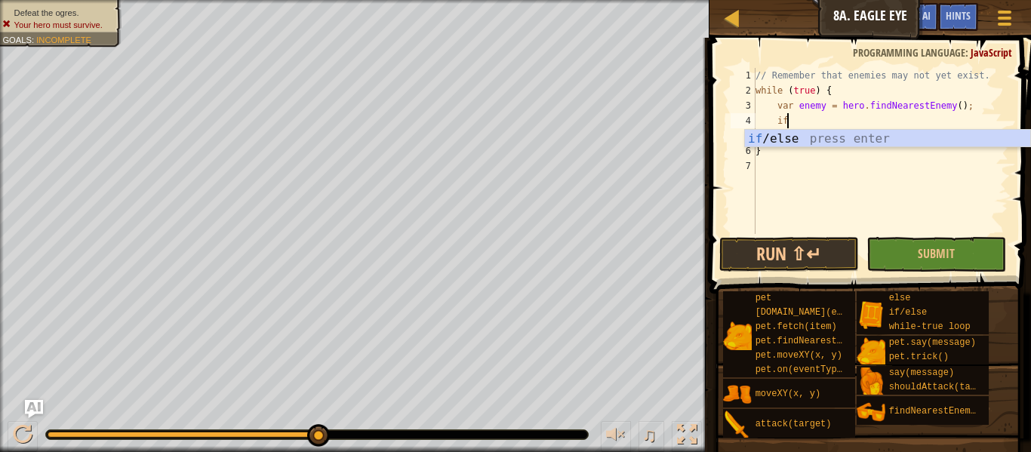
scroll to position [7, 4]
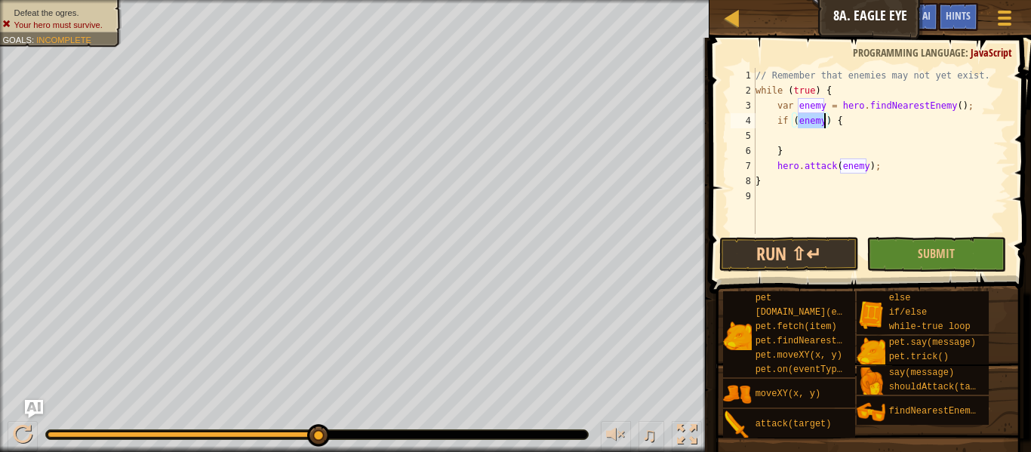
click at [876, 163] on div "// Remember that enemies may not yet exist. while ( true ) { var enemy = hero .…" at bounding box center [881, 166] width 256 height 196
drag, startPoint x: 876, startPoint y: 163, endPoint x: 765, endPoint y: 167, distance: 111.0
click at [765, 167] on div "// Remember that enemies may not yet exist. while ( true ) { var enemy = hero .…" at bounding box center [881, 166] width 256 height 196
click at [765, 167] on div "// Remember that enemies may not yet exist. while ( true ) { var enemy = hero .…" at bounding box center [881, 151] width 256 height 166
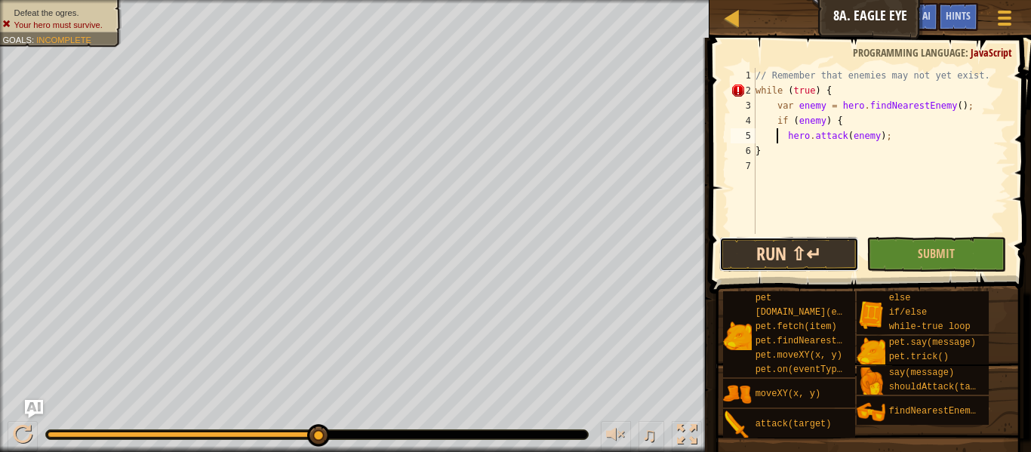
click at [814, 257] on button "Run ⇧↵" at bounding box center [789, 254] width 140 height 35
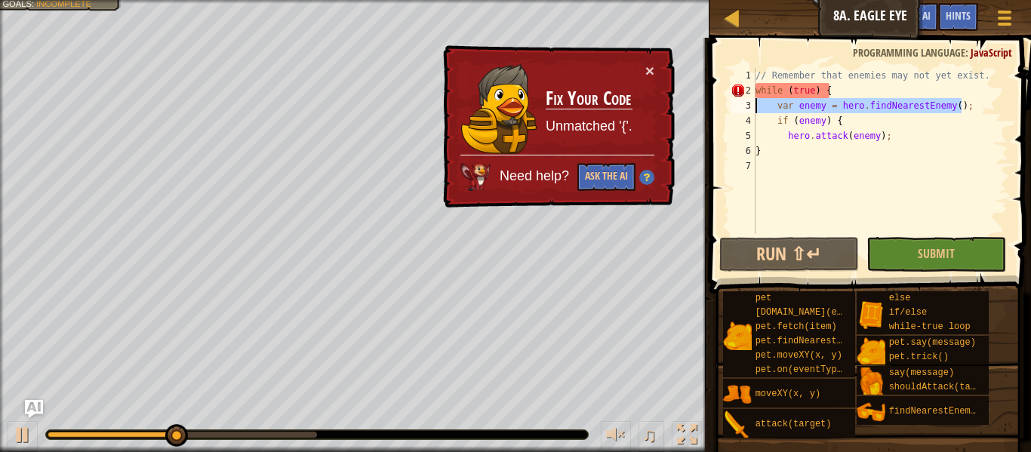
drag, startPoint x: 963, startPoint y: 112, endPoint x: 747, endPoint y: 103, distance: 216.9
click at [747, 103] on div "hero.attack(enemy); 1 2 3 4 5 6 7 // Remember that enemies may not yet exist. w…" at bounding box center [868, 151] width 281 height 166
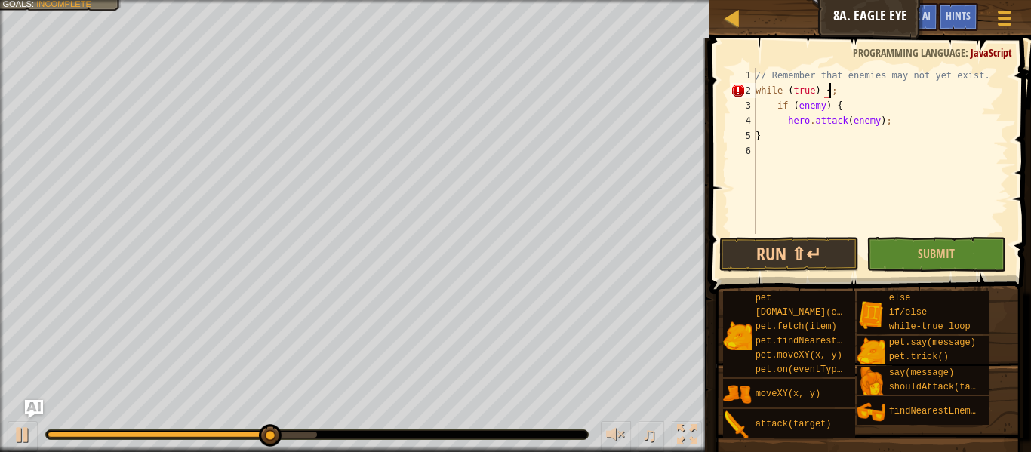
click at [932, 133] on div "// Remember that enemies may not yet exist. while ( true ) { ; if ( enemy ) { h…" at bounding box center [881, 166] width 256 height 196
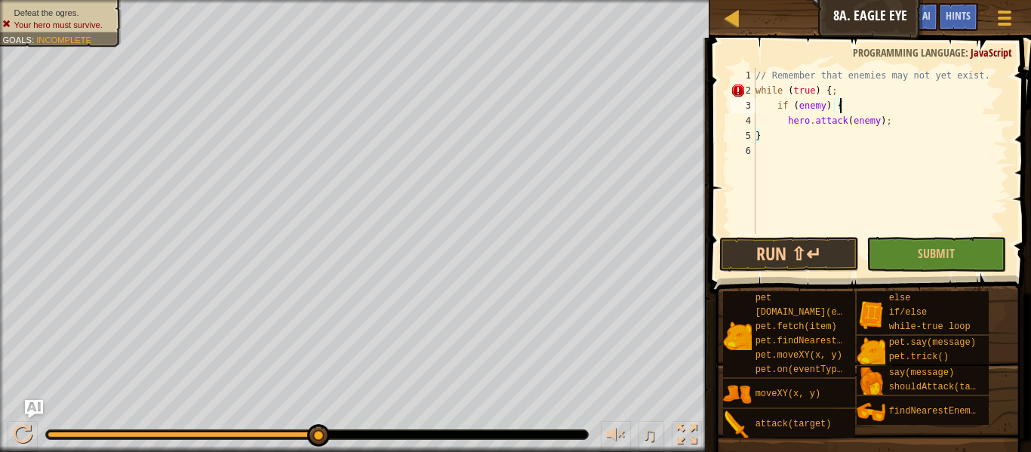
click at [865, 108] on div "// Remember that enemies may not yet exist. while ( true ) { ; if ( enemy ) { h…" at bounding box center [881, 166] width 256 height 196
click at [898, 120] on div "// Remember that enemies may not yet exist. while ( true ) { ; if ( enemy ) { h…" at bounding box center [881, 166] width 256 height 196
click at [867, 105] on div "// Remember that enemies may not yet exist. while ( true ) { ; if ( enemy ) { h…" at bounding box center [881, 166] width 256 height 196
type textarea "if (enemy) {"
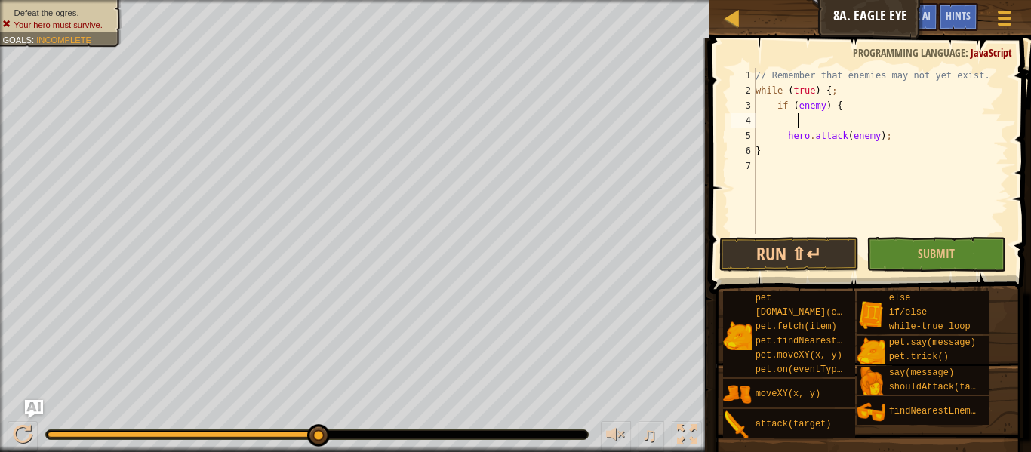
scroll to position [7, 5]
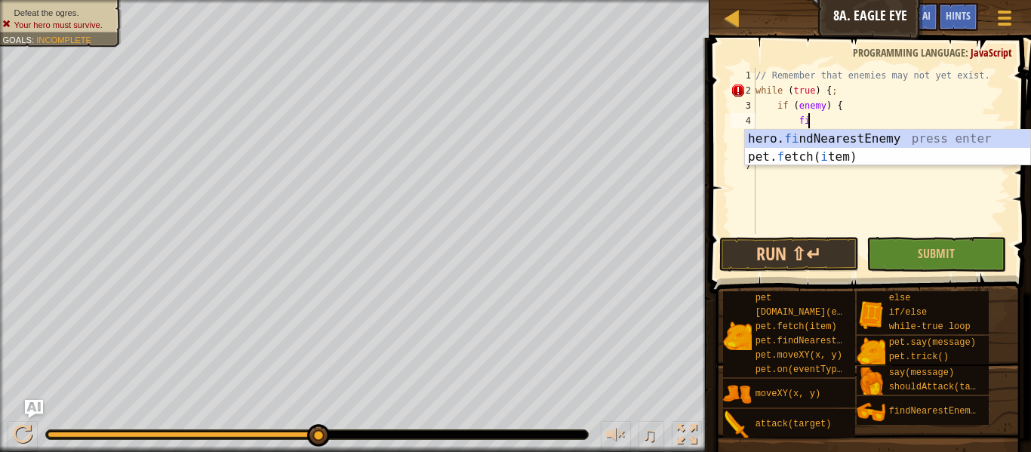
type textarea "fin"
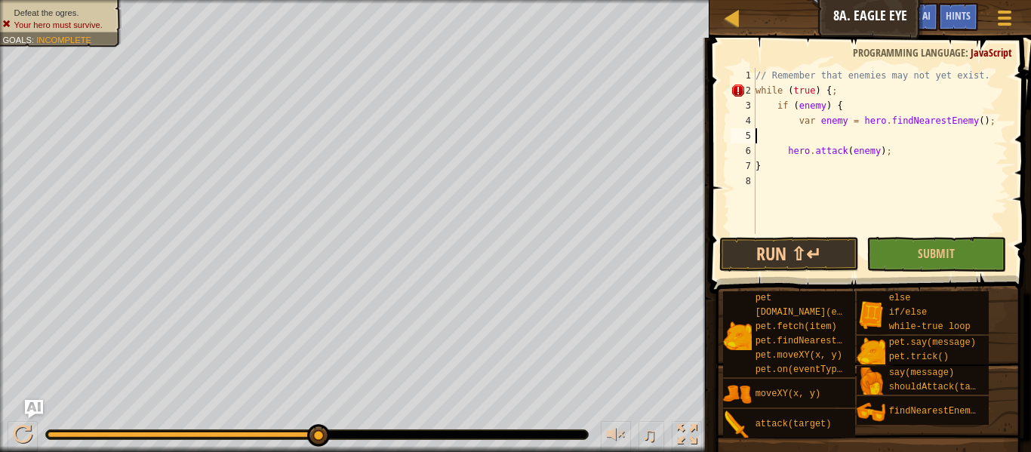
scroll to position [7, 0]
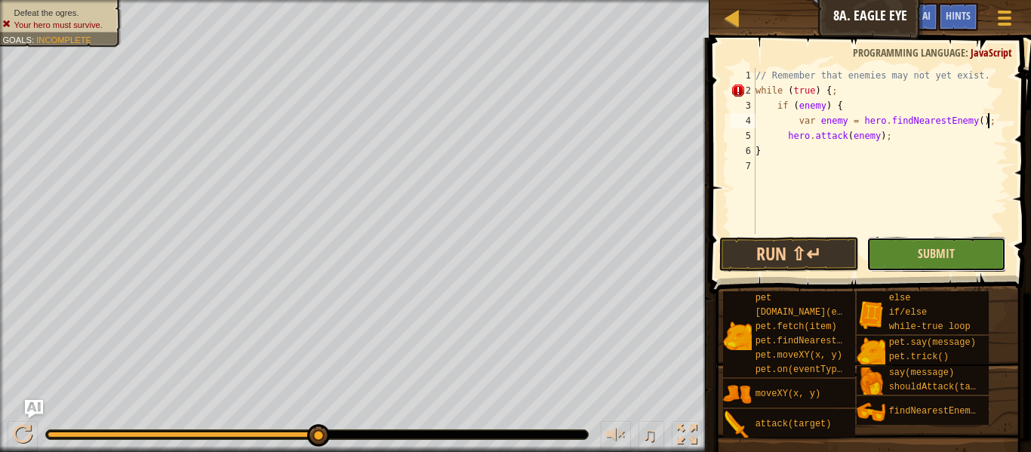
click at [951, 258] on span "Submit" at bounding box center [936, 253] width 37 height 17
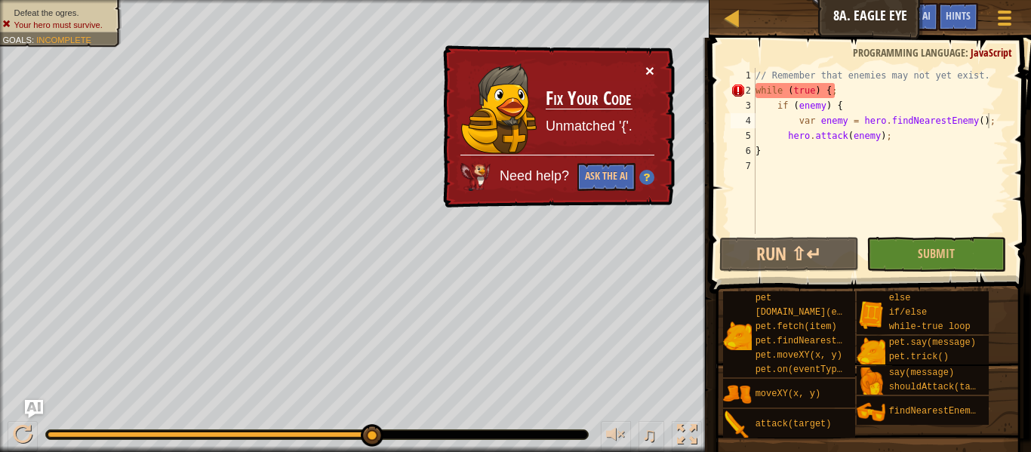
click at [651, 72] on button "×" at bounding box center [649, 71] width 9 height 16
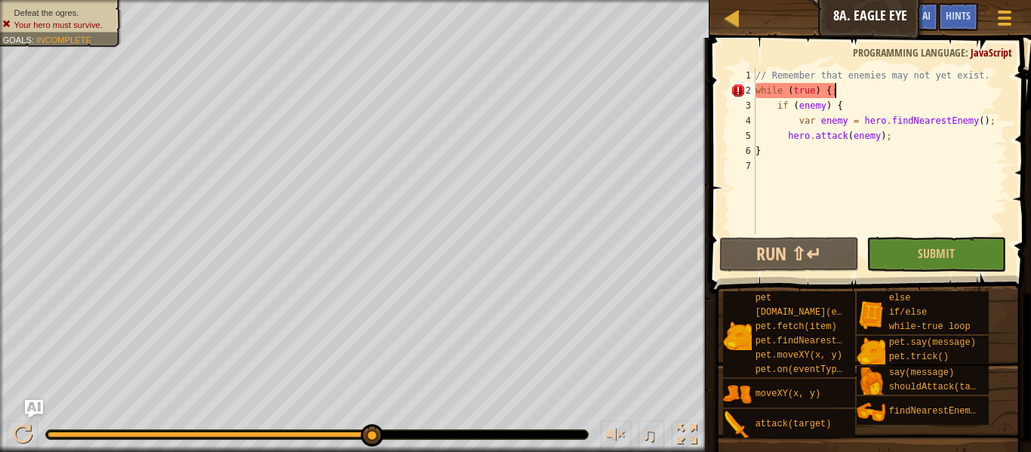
click at [846, 88] on div "// Remember that enemies may not yet exist. while ( true ) { ; if ( enemy ) { v…" at bounding box center [881, 166] width 256 height 196
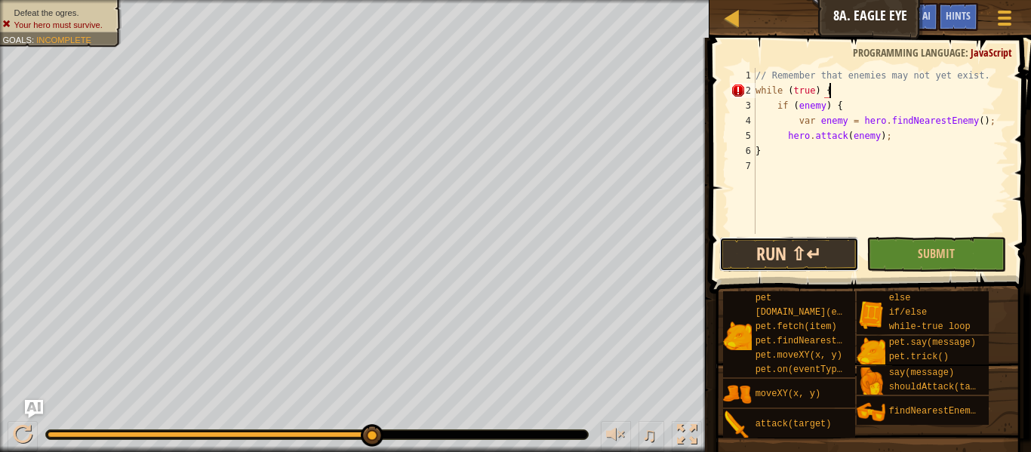
click at [817, 252] on button "Run ⇧↵" at bounding box center [789, 254] width 140 height 35
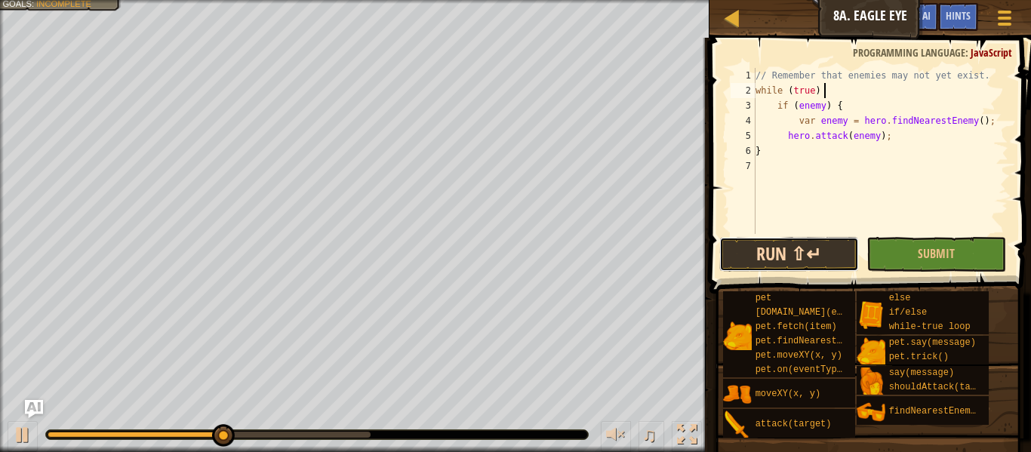
click at [815, 253] on button "Run ⇧↵" at bounding box center [789, 254] width 140 height 35
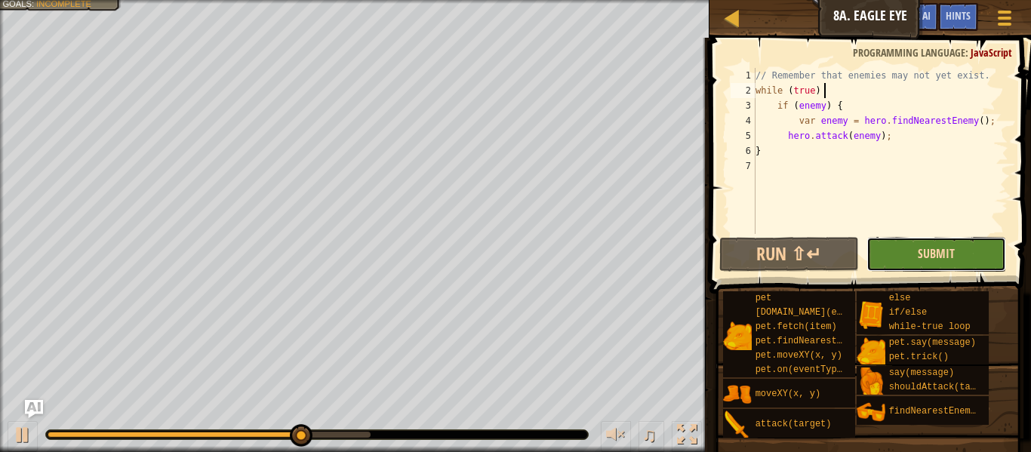
click at [932, 260] on span "Submit" at bounding box center [936, 253] width 37 height 17
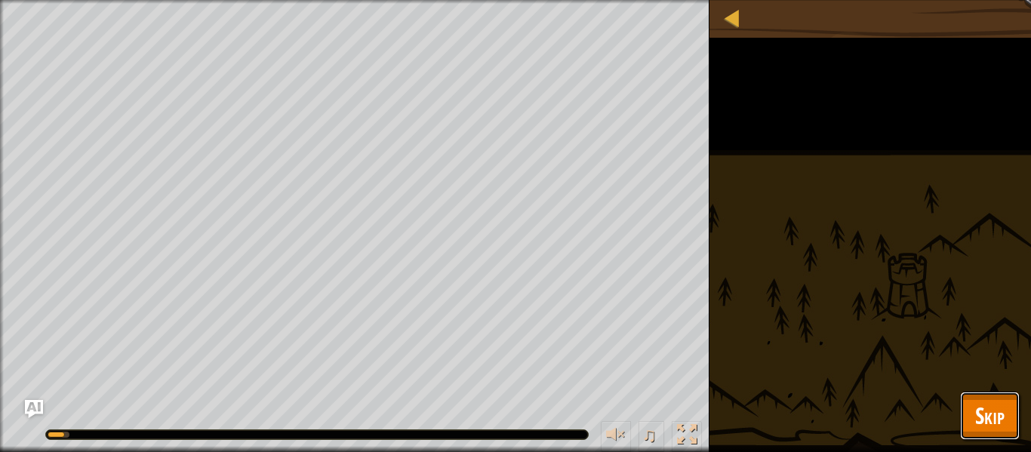
click at [987, 413] on span "Skip" at bounding box center [989, 415] width 29 height 31
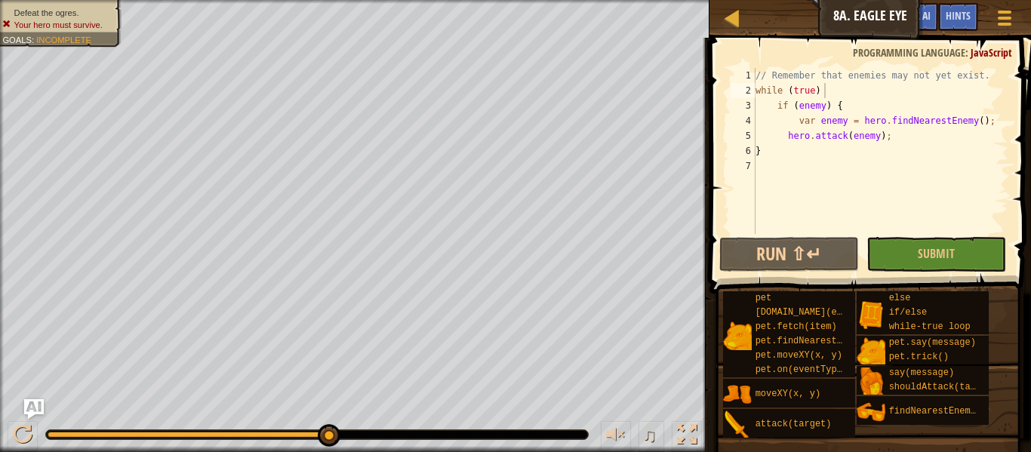
click at [31, 414] on img "Ask AI" at bounding box center [34, 409] width 20 height 20
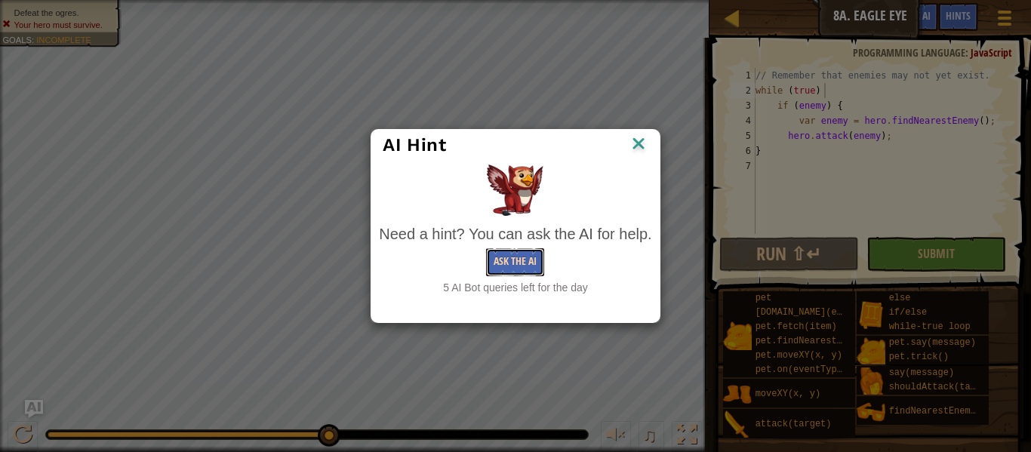
click at [526, 268] on button "Ask the AI" at bounding box center [515, 262] width 58 height 28
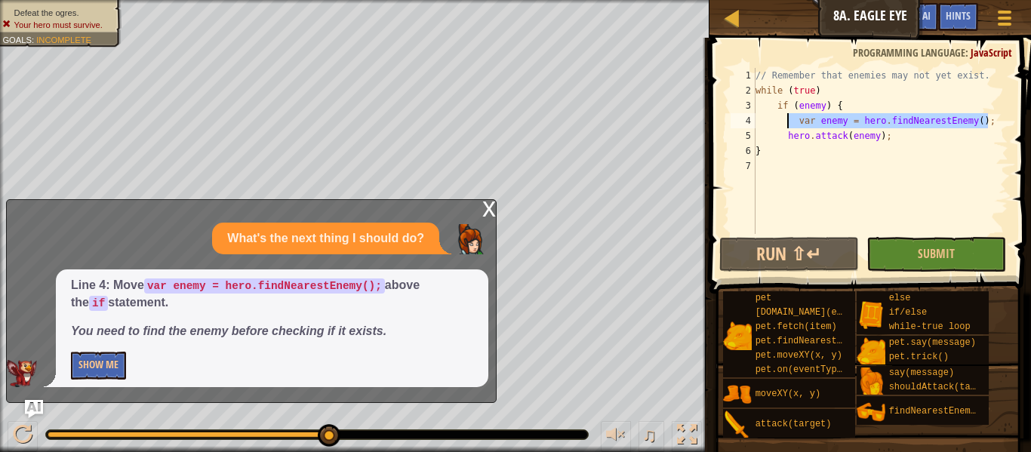
drag, startPoint x: 997, startPoint y: 119, endPoint x: 785, endPoint y: 122, distance: 212.1
click at [785, 122] on div "// Remember that enemies may not yet exist. while ( true ) if ( enemy ) { var e…" at bounding box center [881, 166] width 256 height 196
type textarea "var enemy = hero.findNearestEnemy();"
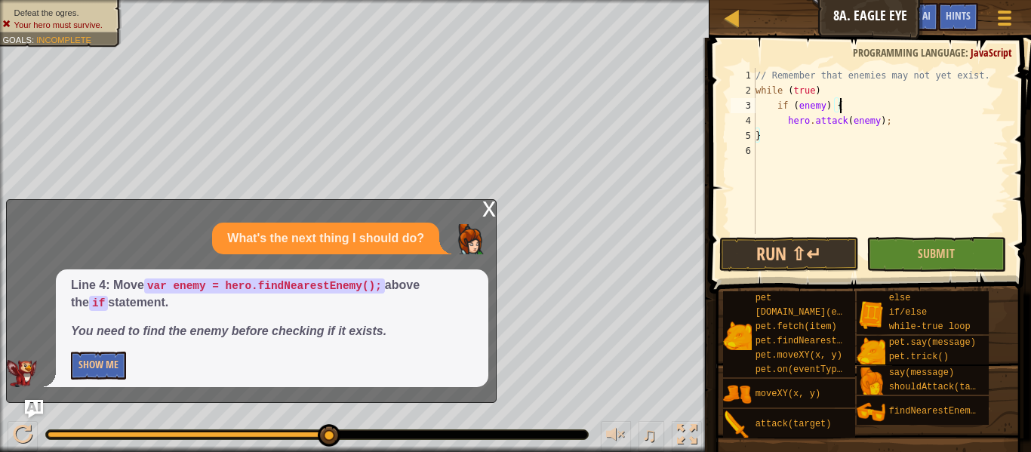
click at [849, 84] on div "// Remember that enemies may not yet exist. while ( true ) if ( enemy ) { hero …" at bounding box center [881, 166] width 256 height 196
type textarea "while (true)"
paste textarea "var enemy = hero.findNearestEnemy();"
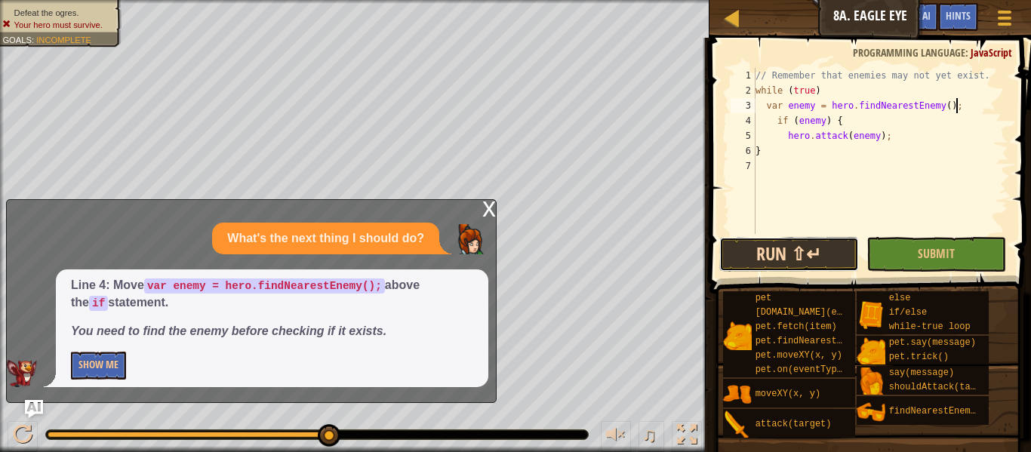
click at [837, 243] on button "Run ⇧↵" at bounding box center [789, 254] width 140 height 35
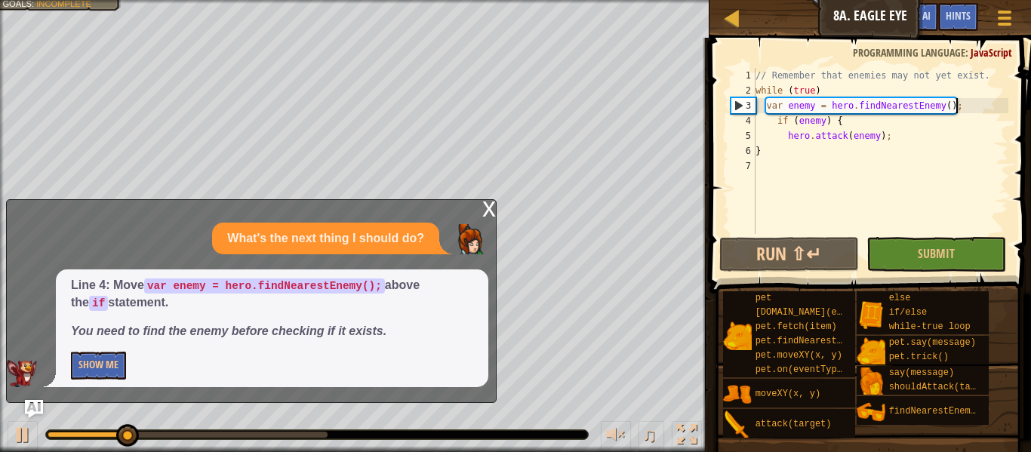
click at [490, 211] on div "x" at bounding box center [489, 207] width 14 height 15
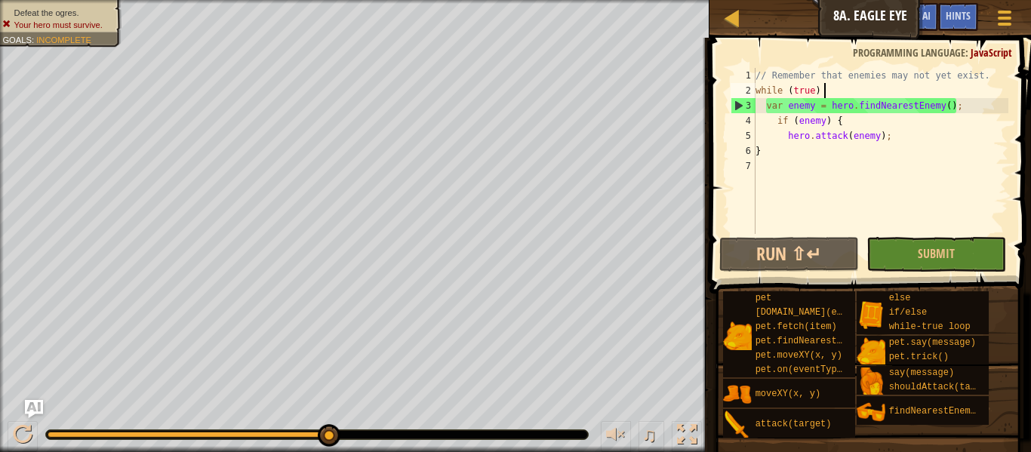
click at [831, 87] on div "// Remember that enemies may not yet exist. while ( true ) var enemy = hero . f…" at bounding box center [881, 166] width 256 height 196
click at [890, 134] on div "// Remember that enemies may not yet exist. while ( true ) var enemy = hero . f…" at bounding box center [881, 166] width 256 height 196
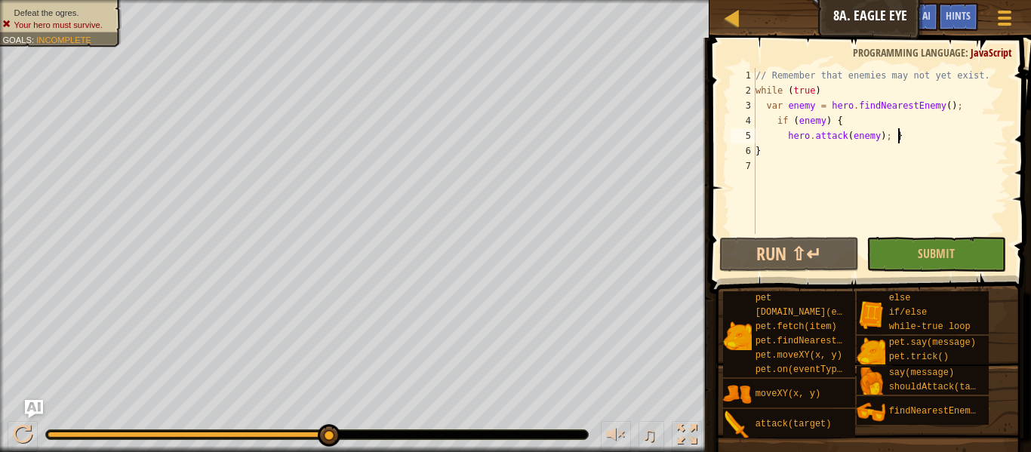
scroll to position [7, 20]
click at [816, 256] on button "Run ⇧↵" at bounding box center [789, 254] width 140 height 35
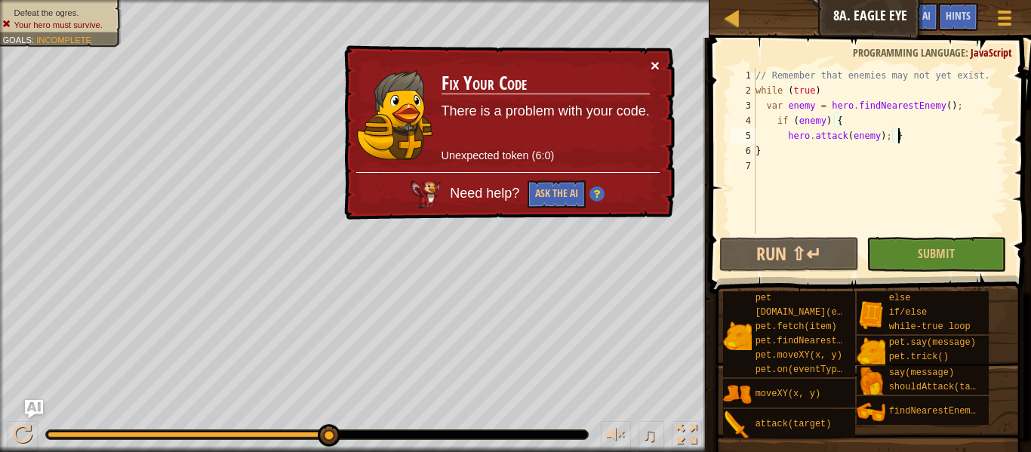
click at [652, 72] on button "×" at bounding box center [655, 65] width 9 height 16
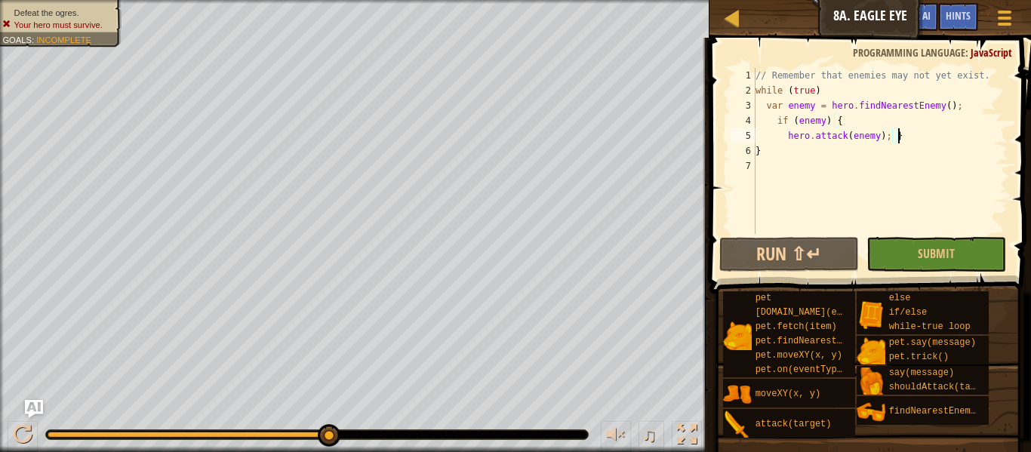
scroll to position [7, 19]
click at [842, 89] on div "// Remember that enemies may not yet exist. while ( true ) var enemy = hero . f…" at bounding box center [881, 166] width 256 height 196
click at [793, 263] on button "Run ⇧↵" at bounding box center [789, 254] width 140 height 35
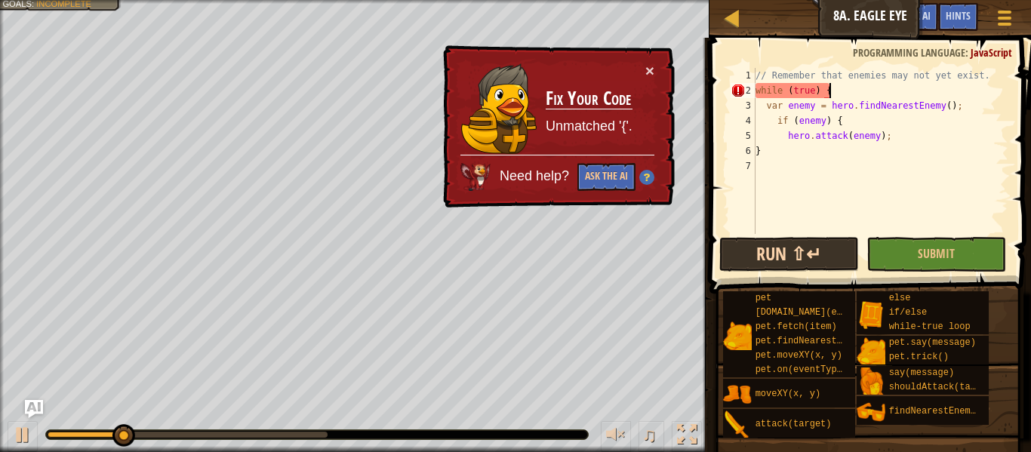
scroll to position [7, 9]
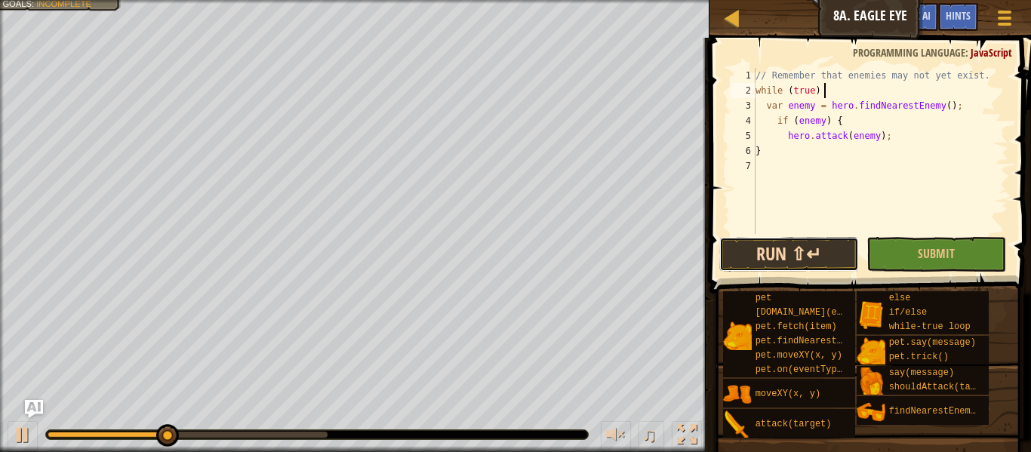
click at [821, 266] on button "Run ⇧↵" at bounding box center [789, 254] width 140 height 35
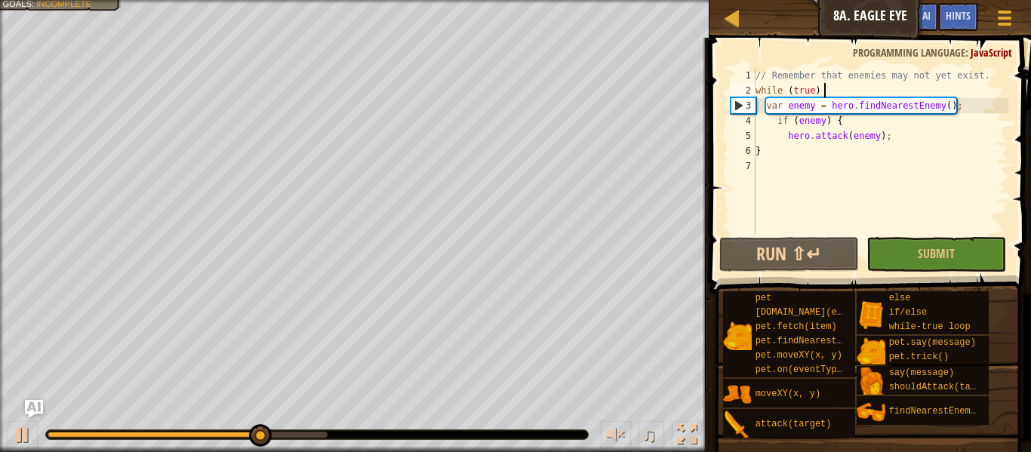
scroll to position [4, 0]
click at [904, 138] on div "// Remember that enemies may not yet exist. while ( true ) var enemy = hero . f…" at bounding box center [881, 166] width 256 height 196
type textarea "hero.attack(enemy);"
